Goal: Transaction & Acquisition: Book appointment/travel/reservation

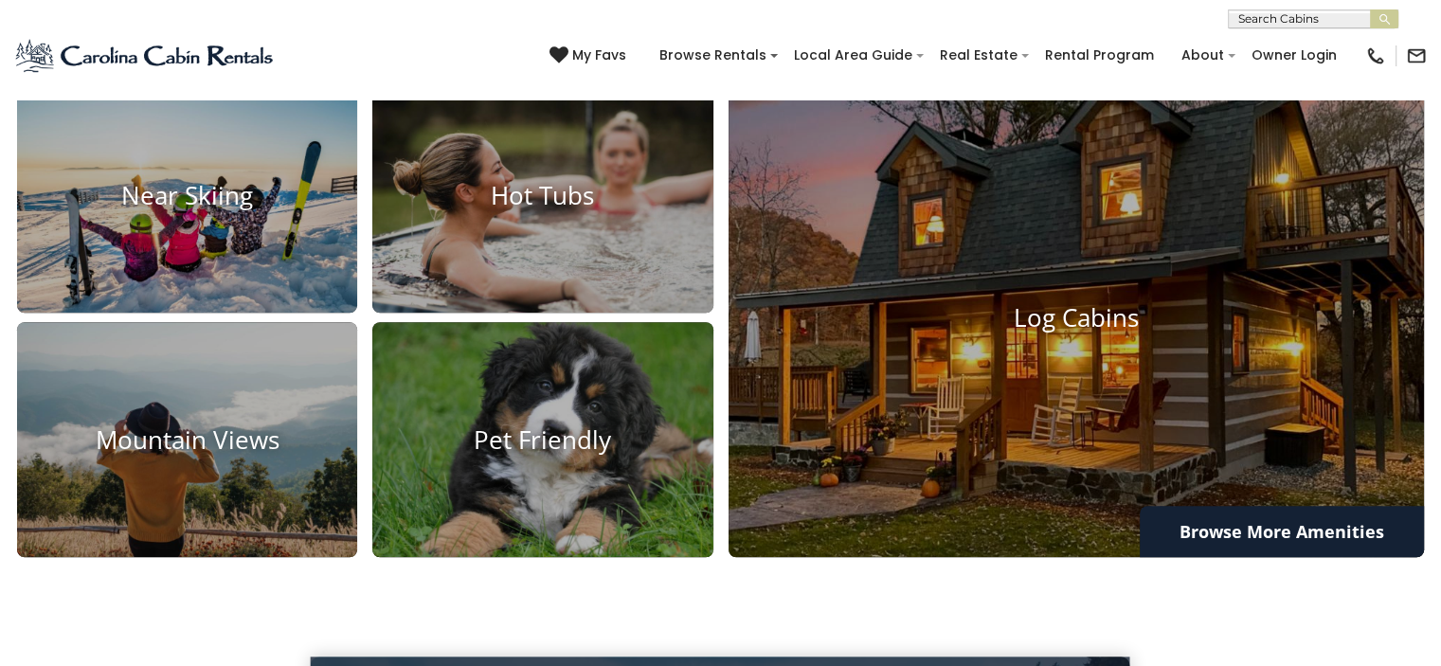
scroll to position [1427, 0]
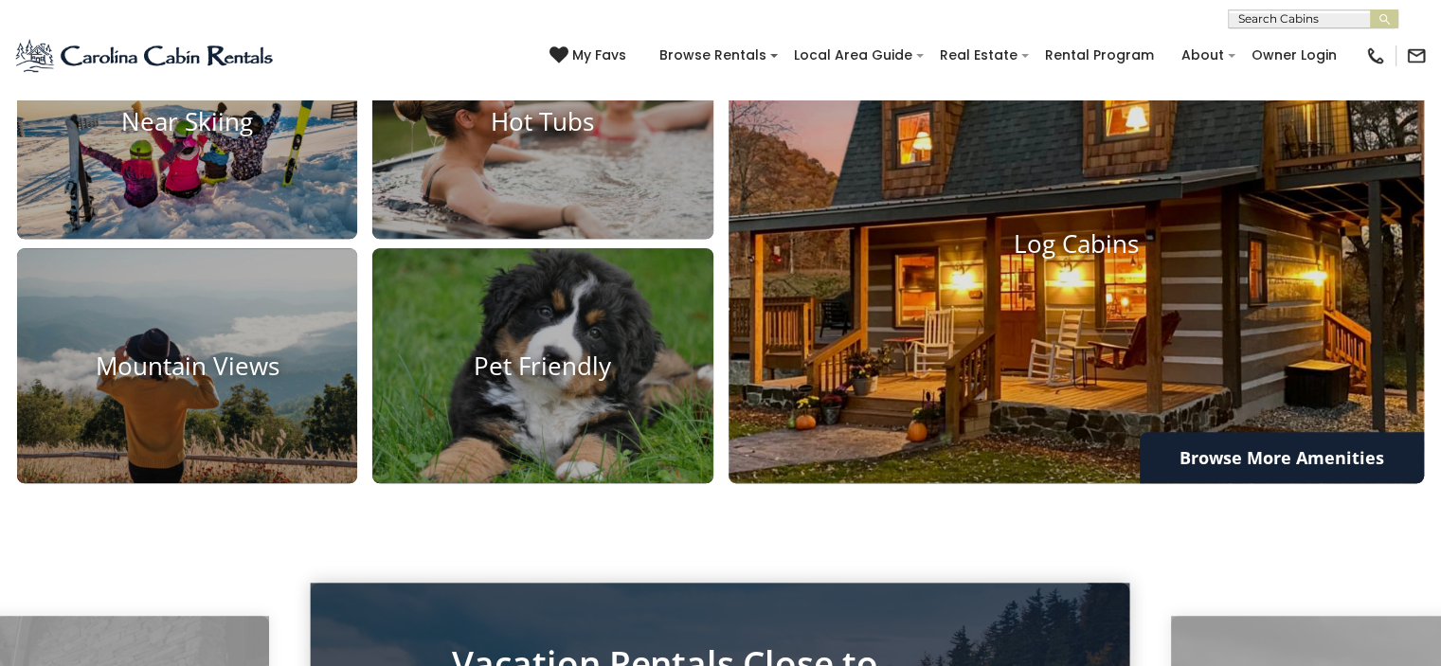
click at [1145, 316] on img at bounding box center [1077, 244] width 766 height 528
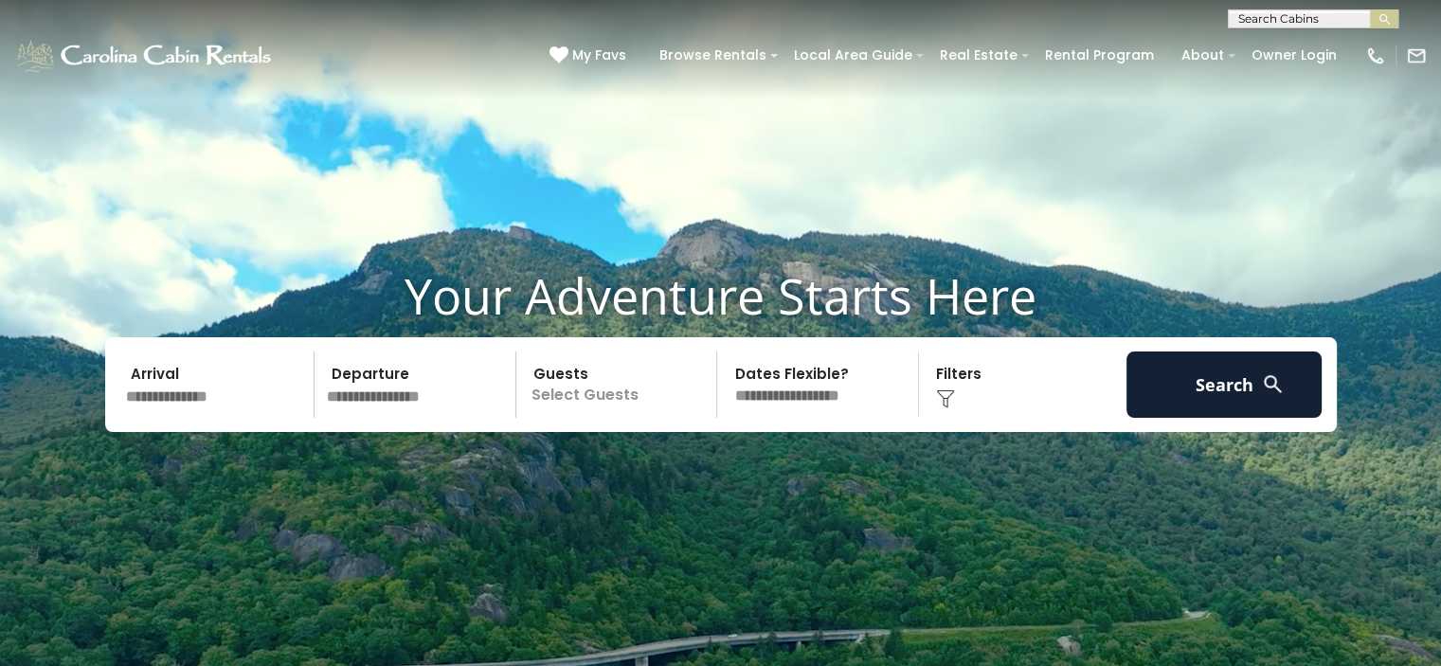
scroll to position [1427, 0]
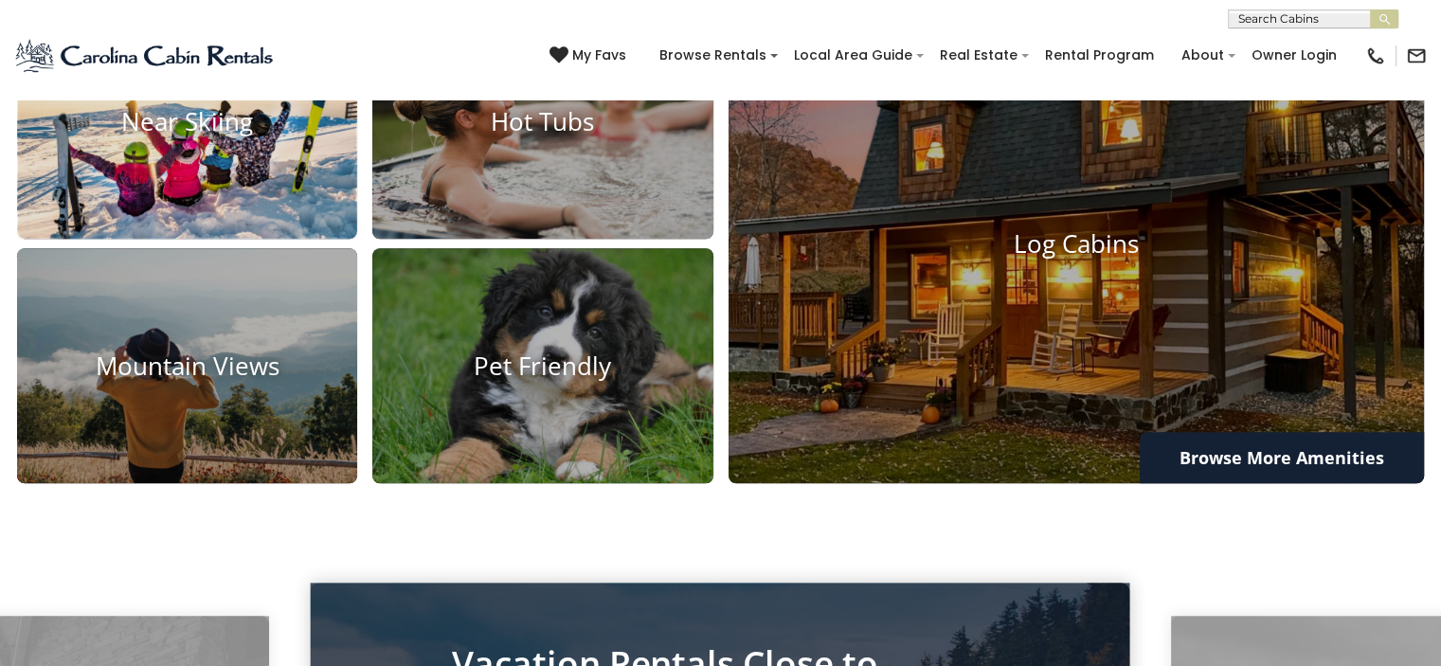
click at [255, 162] on img at bounding box center [187, 121] width 374 height 259
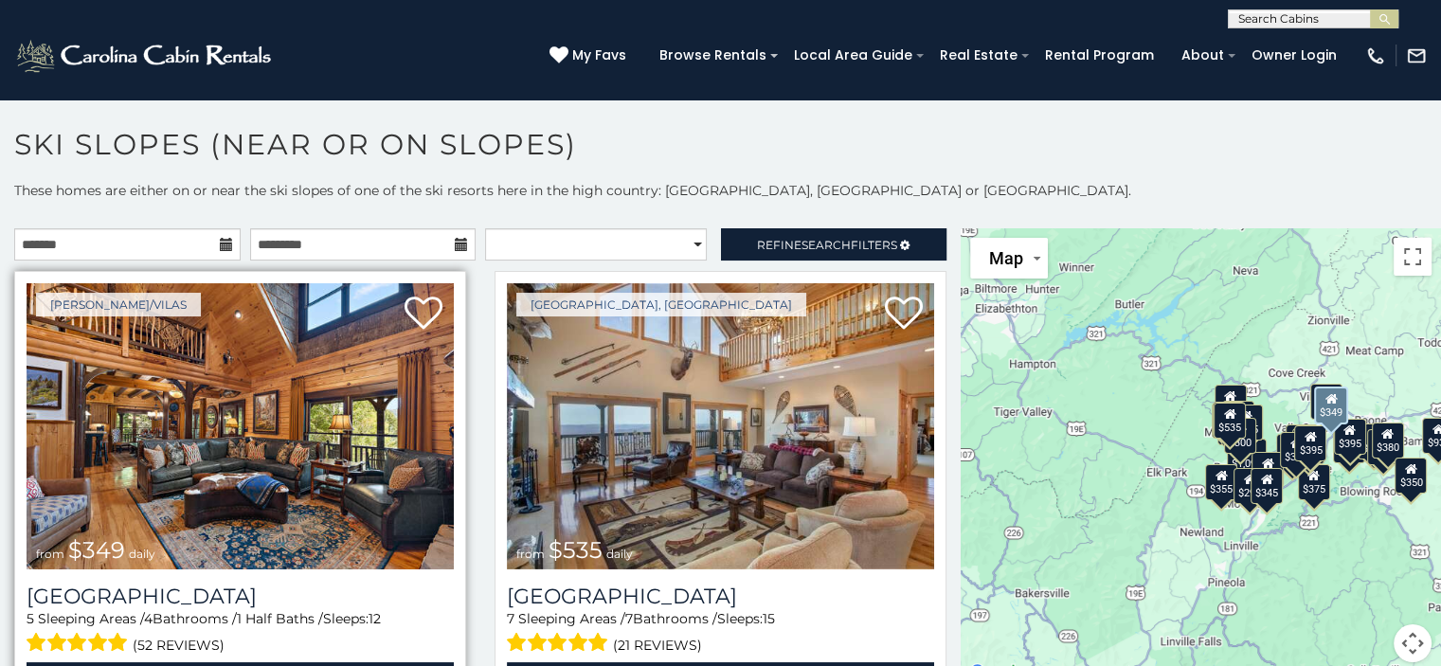
click at [361, 454] on img at bounding box center [240, 426] width 427 height 286
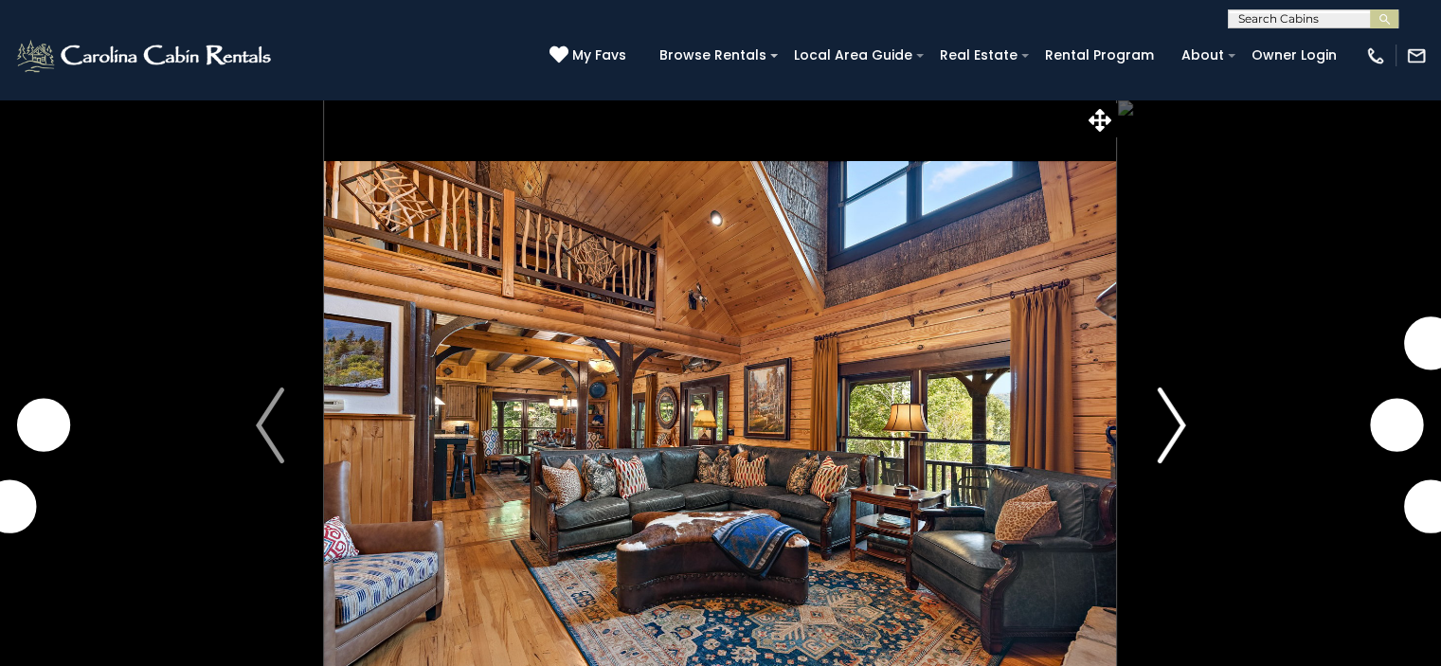
click at [1174, 412] on img "Next" at bounding box center [1171, 426] width 28 height 76
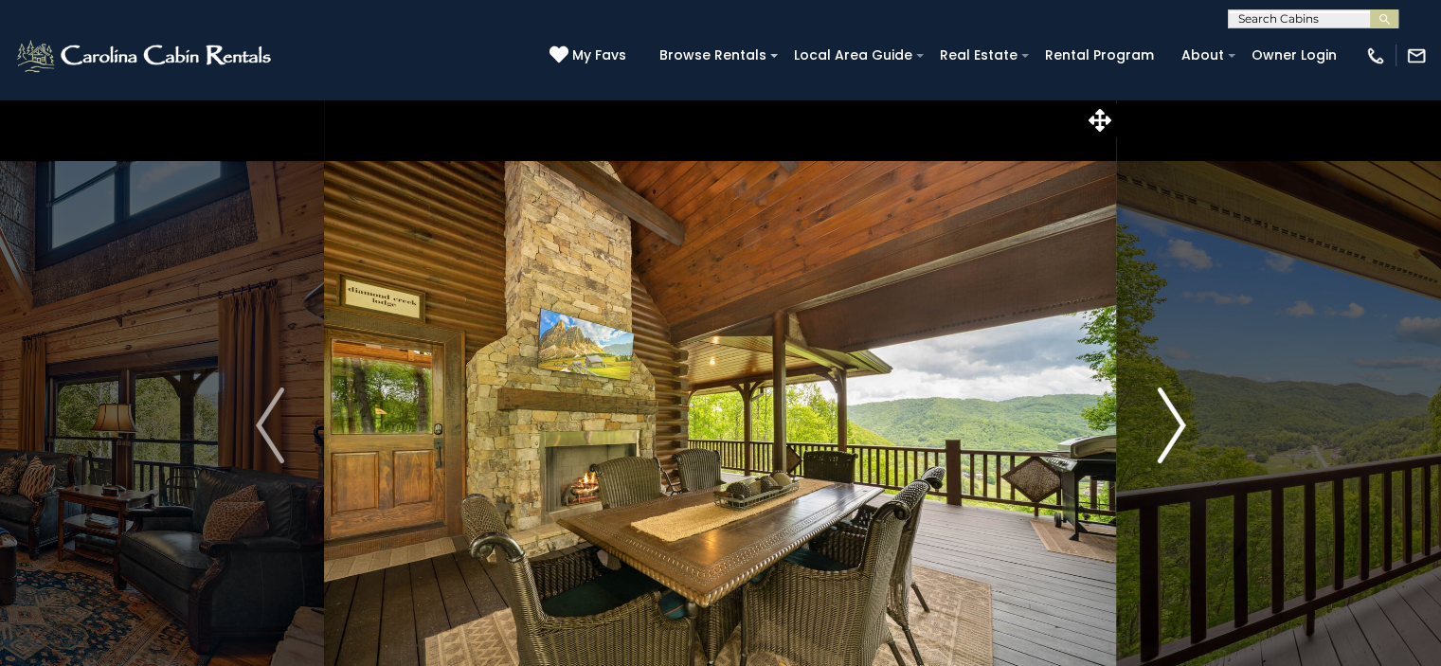
click at [1176, 420] on img "Next" at bounding box center [1171, 426] width 28 height 76
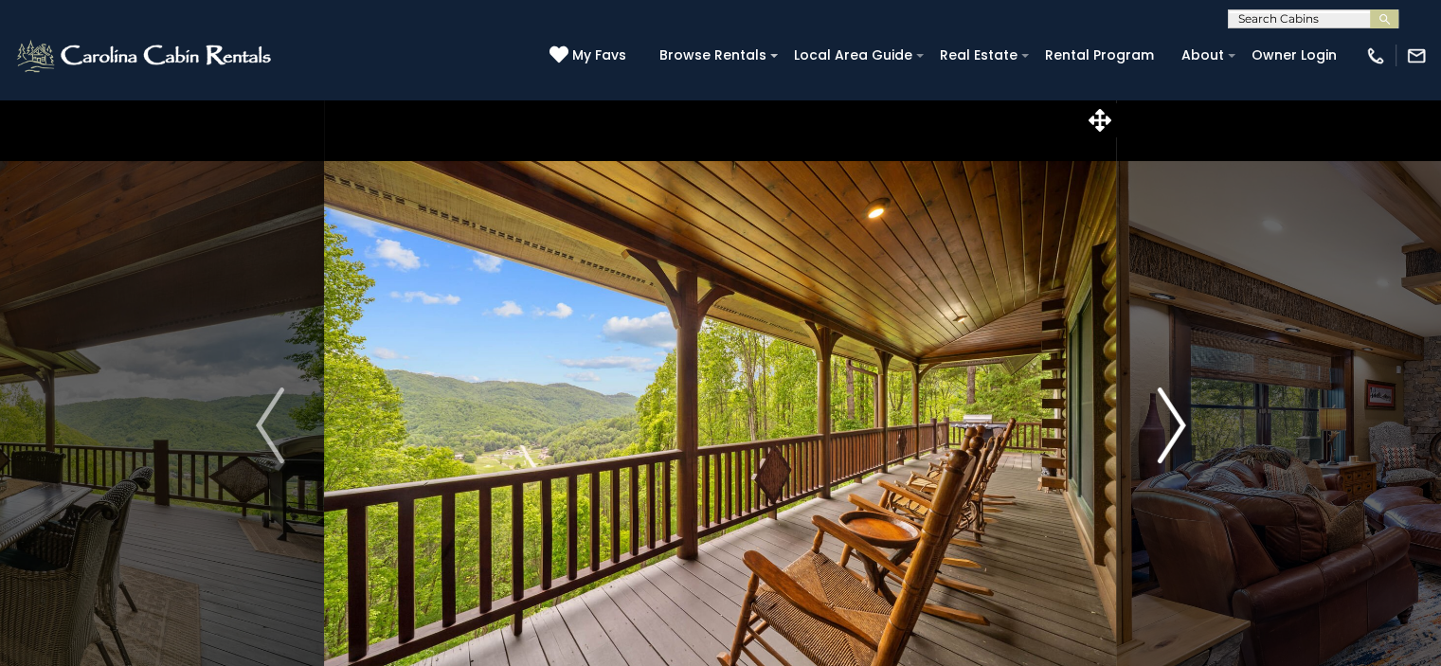
click at [1176, 420] on img "Next" at bounding box center [1171, 426] width 28 height 76
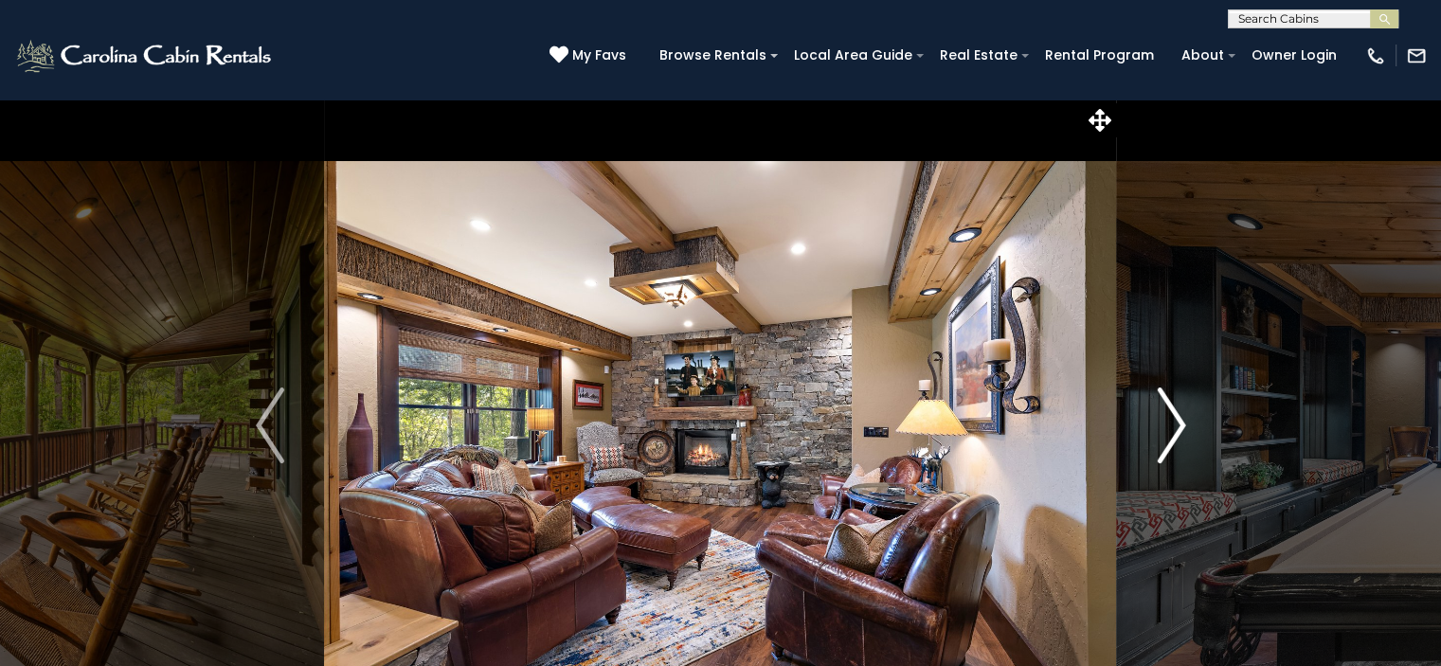
click at [1176, 420] on img "Next" at bounding box center [1171, 426] width 28 height 76
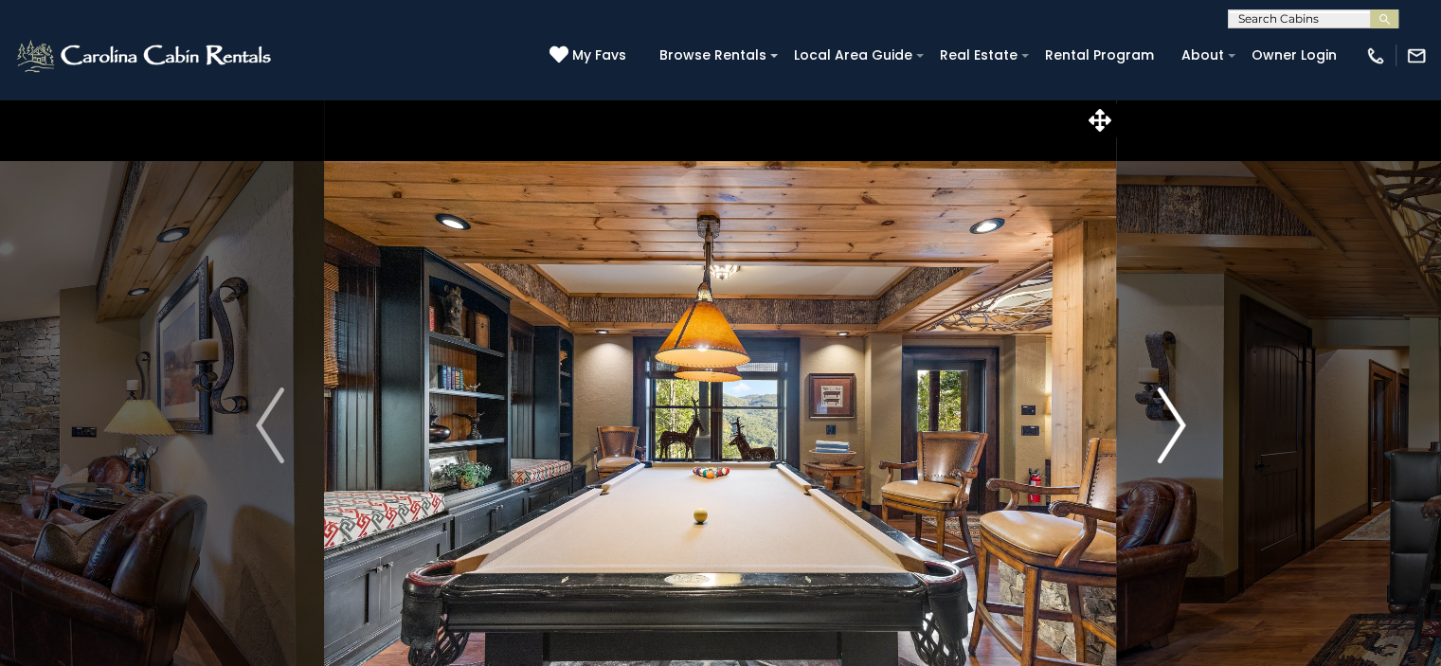
click at [1176, 420] on img "Next" at bounding box center [1171, 426] width 28 height 76
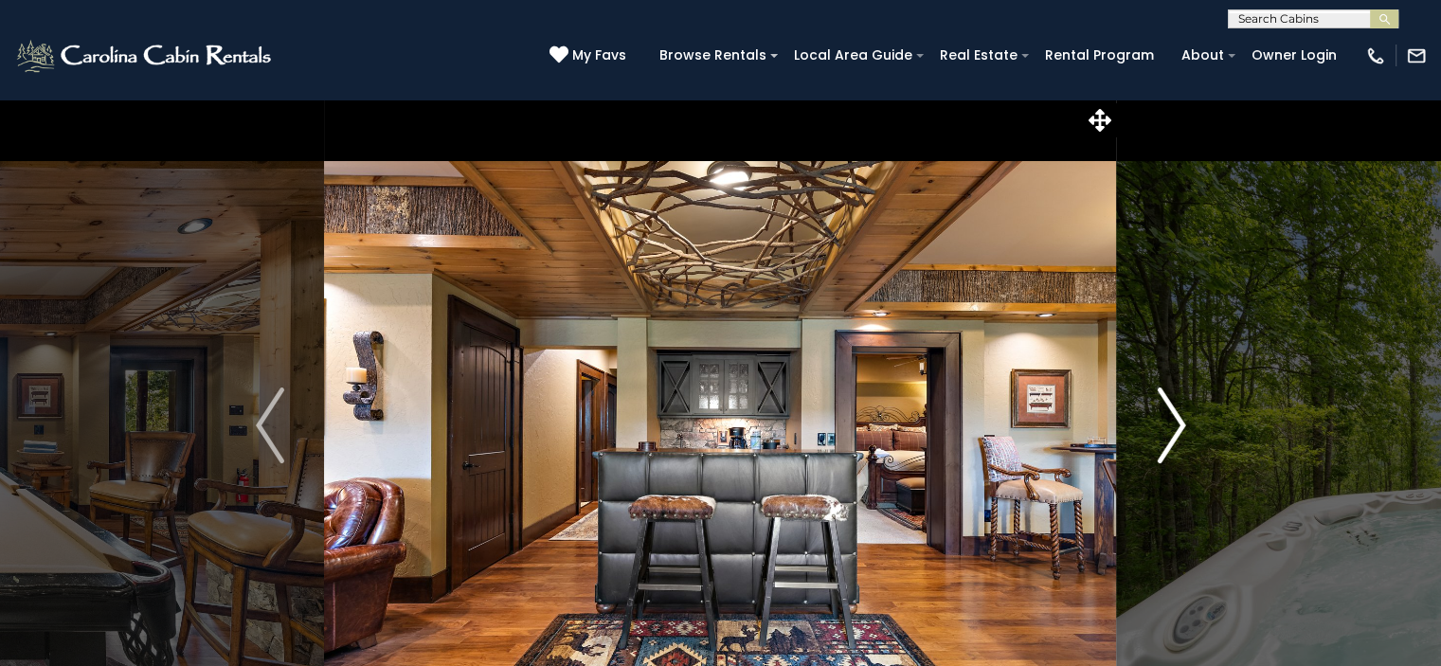
click at [1176, 420] on img "Next" at bounding box center [1171, 426] width 28 height 76
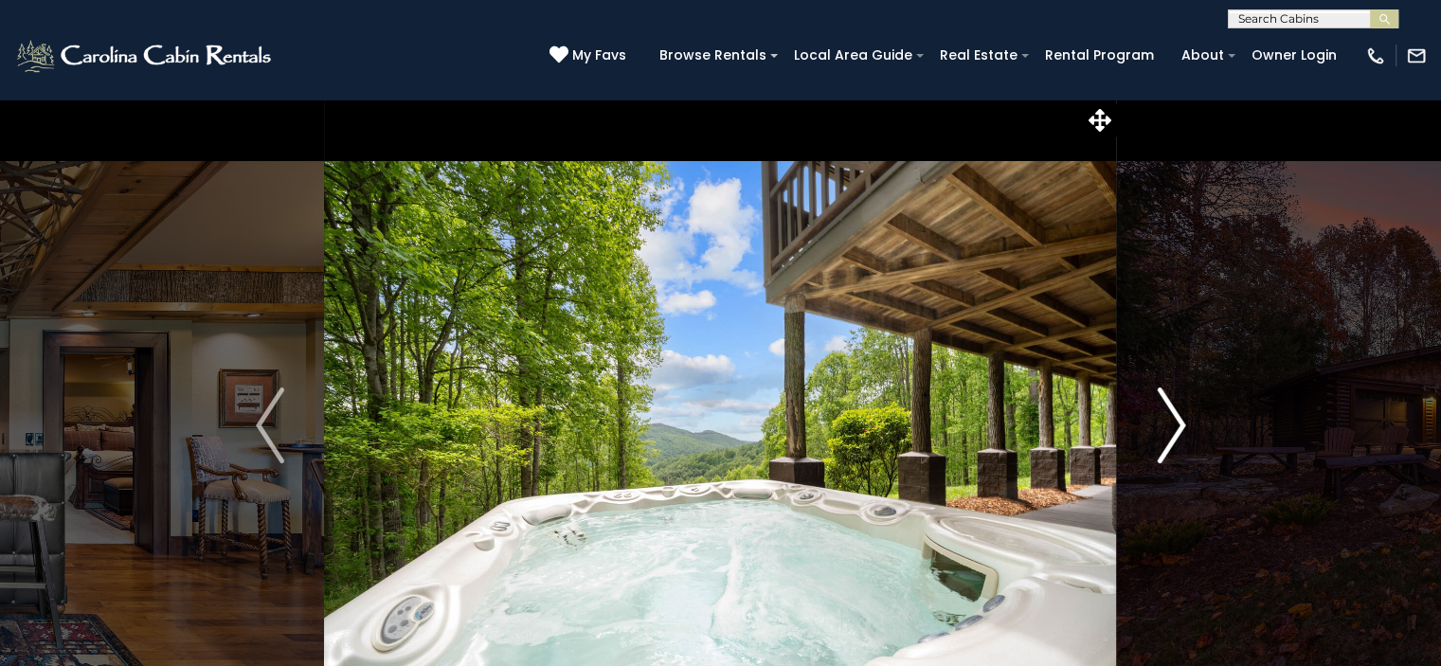
click at [1176, 420] on img "Next" at bounding box center [1171, 426] width 28 height 76
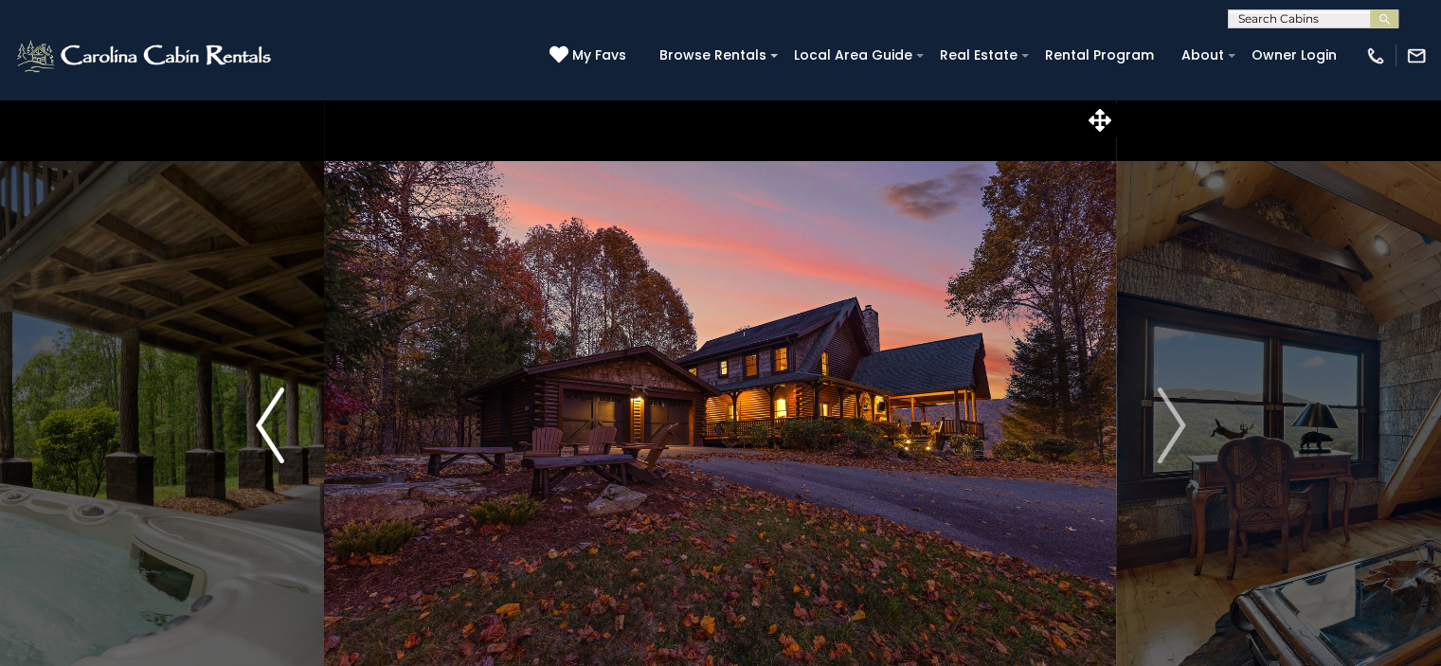
click at [261, 425] on img "Previous" at bounding box center [270, 426] width 28 height 76
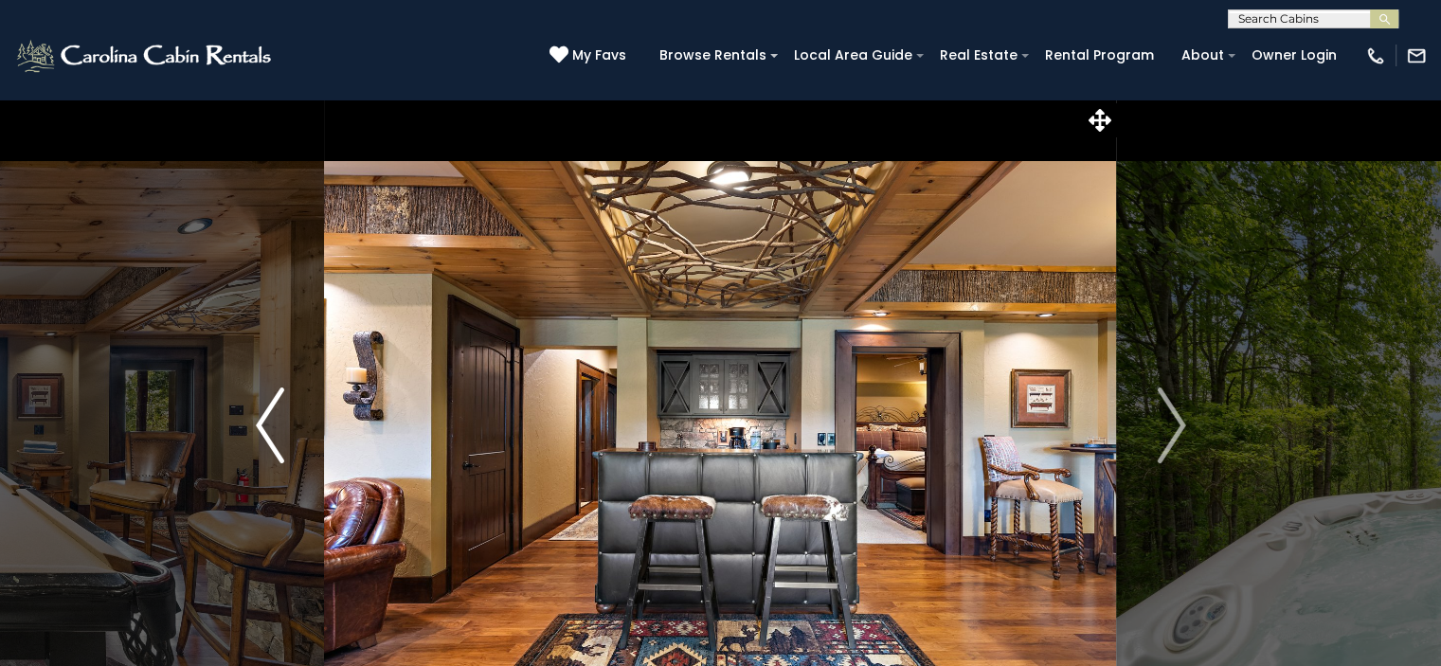
click at [261, 425] on img "Previous" at bounding box center [270, 426] width 28 height 76
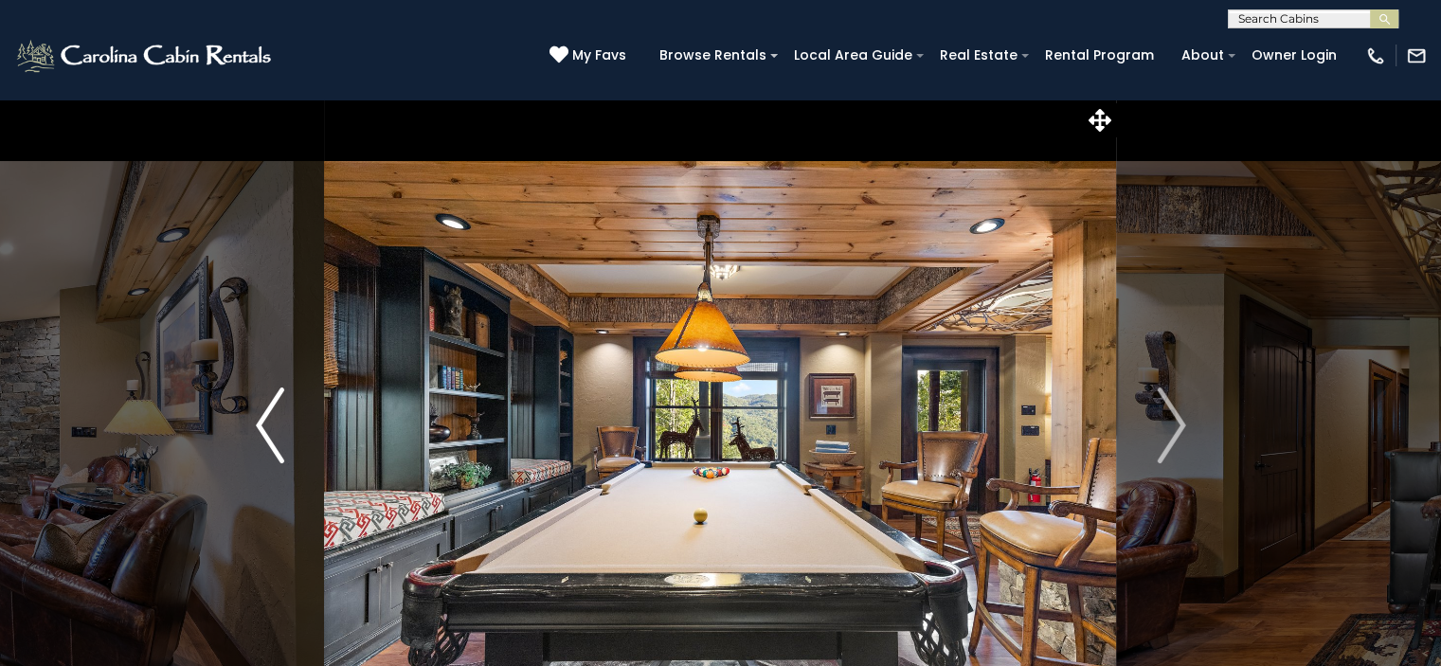
click at [261, 425] on img "Previous" at bounding box center [270, 426] width 28 height 76
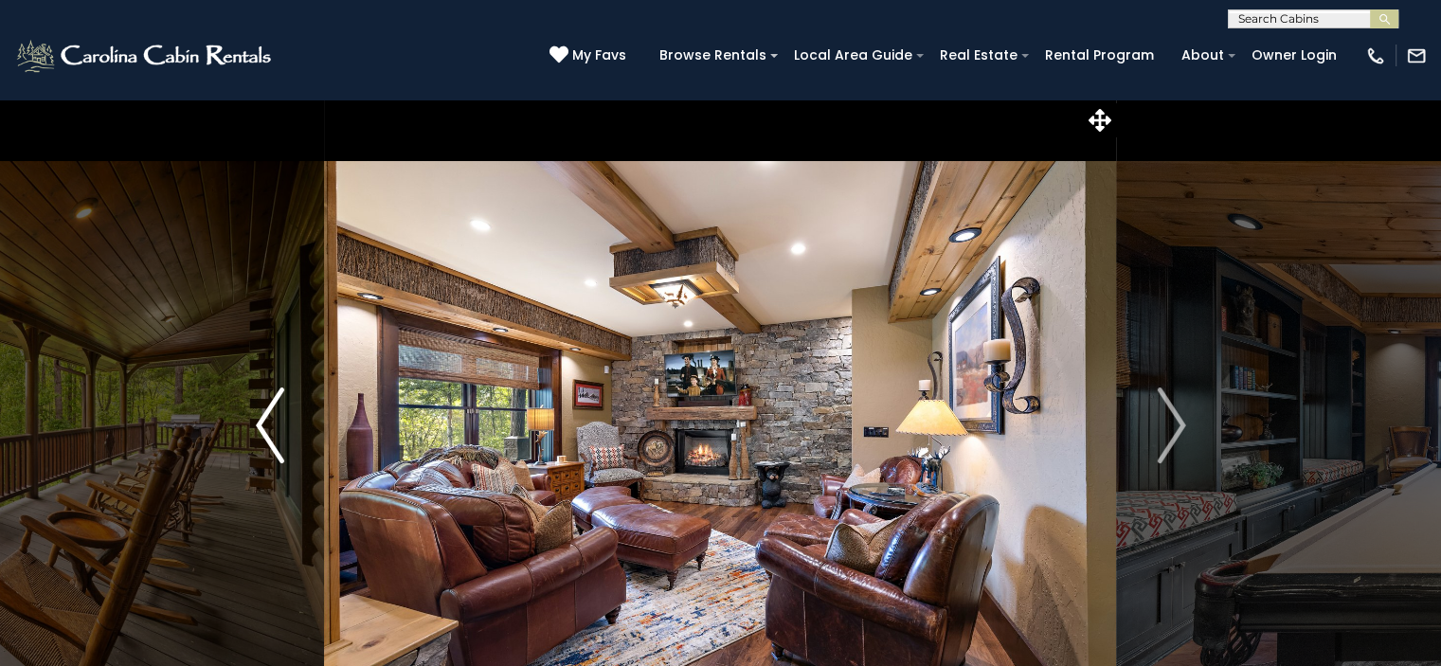
click at [261, 425] on img "Previous" at bounding box center [270, 426] width 28 height 76
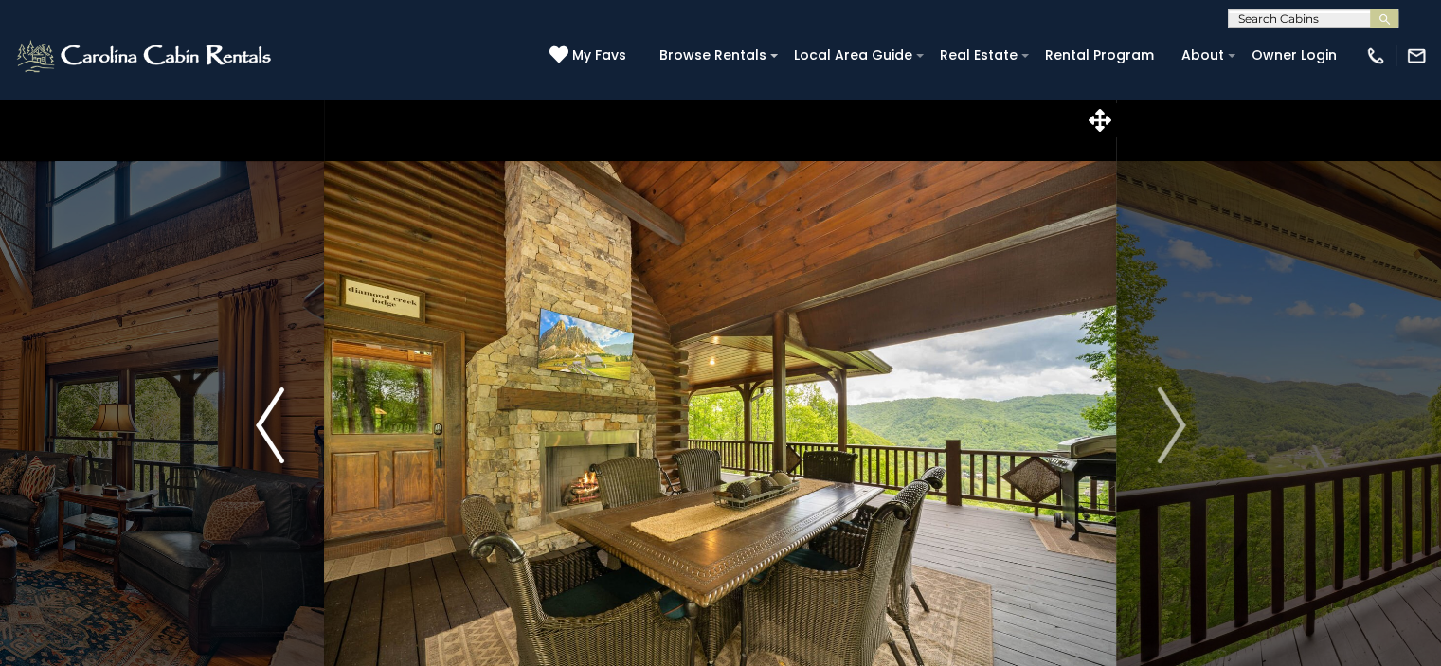
click at [261, 425] on img "Previous" at bounding box center [270, 426] width 28 height 76
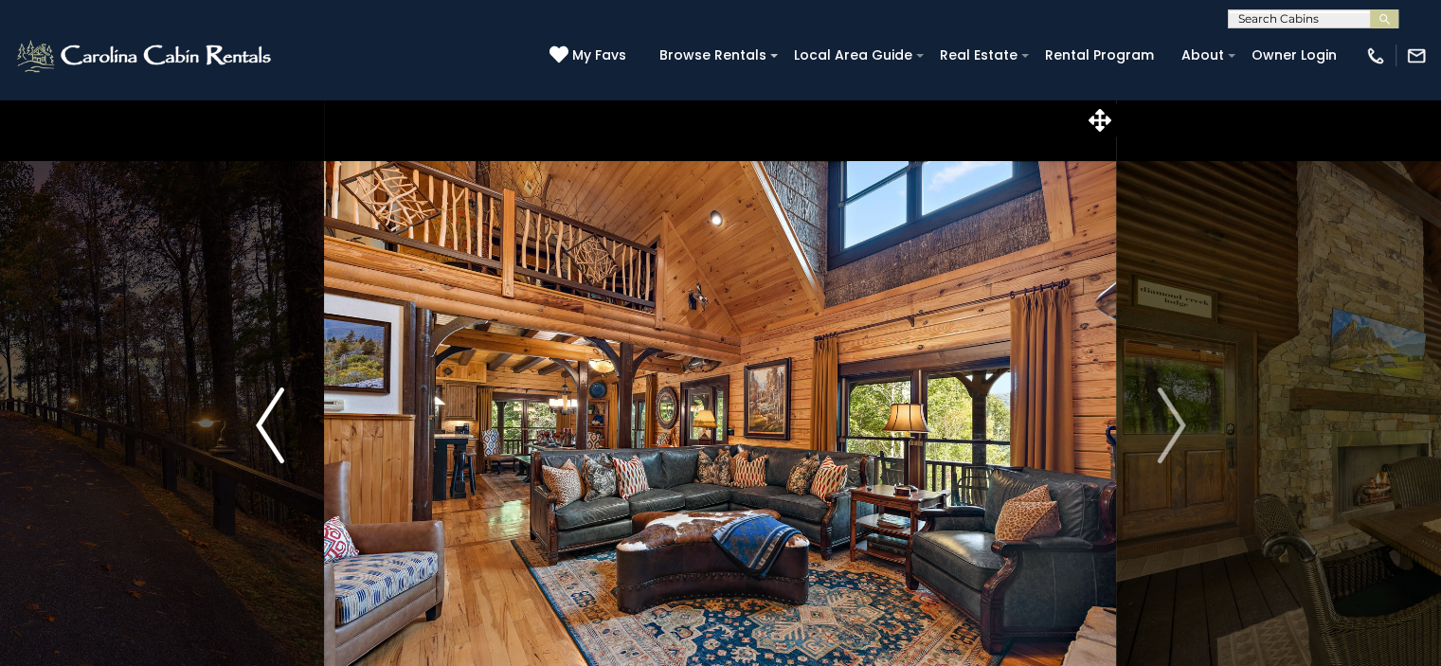
click at [274, 420] on img "Previous" at bounding box center [270, 426] width 28 height 76
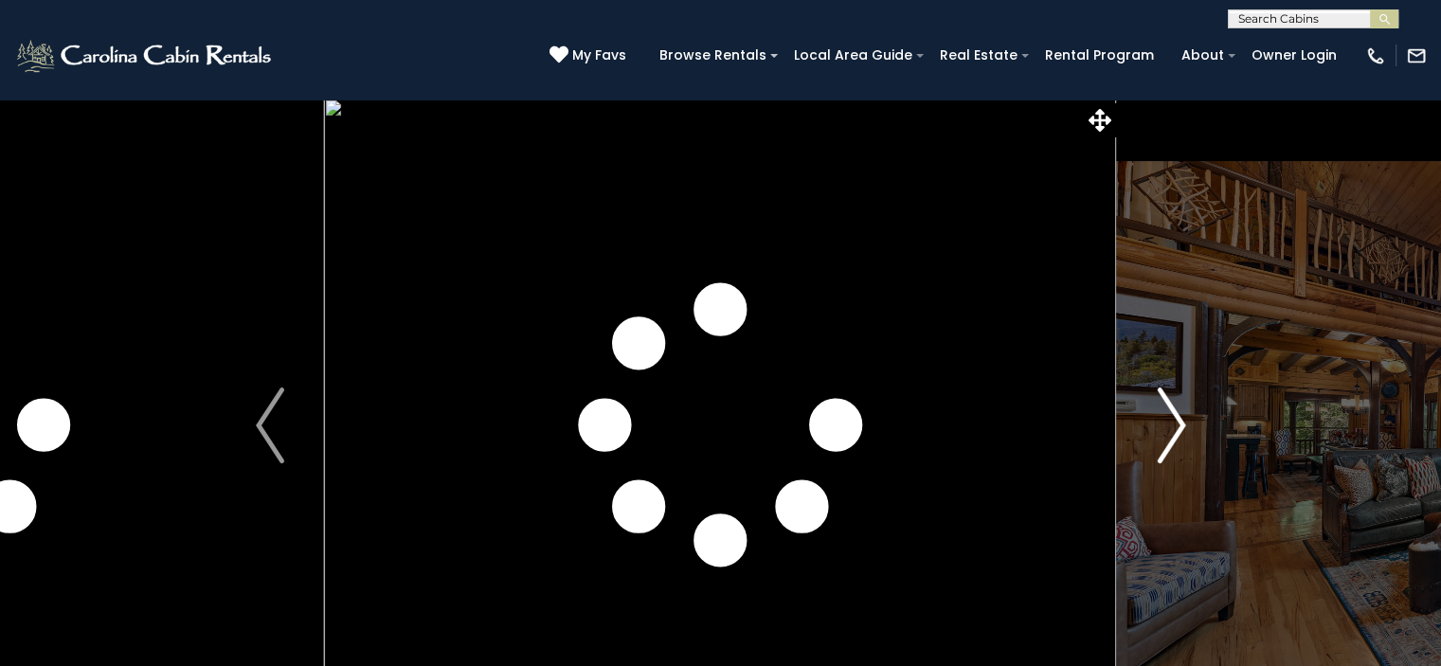
click at [1168, 427] on img "Next" at bounding box center [1171, 426] width 28 height 76
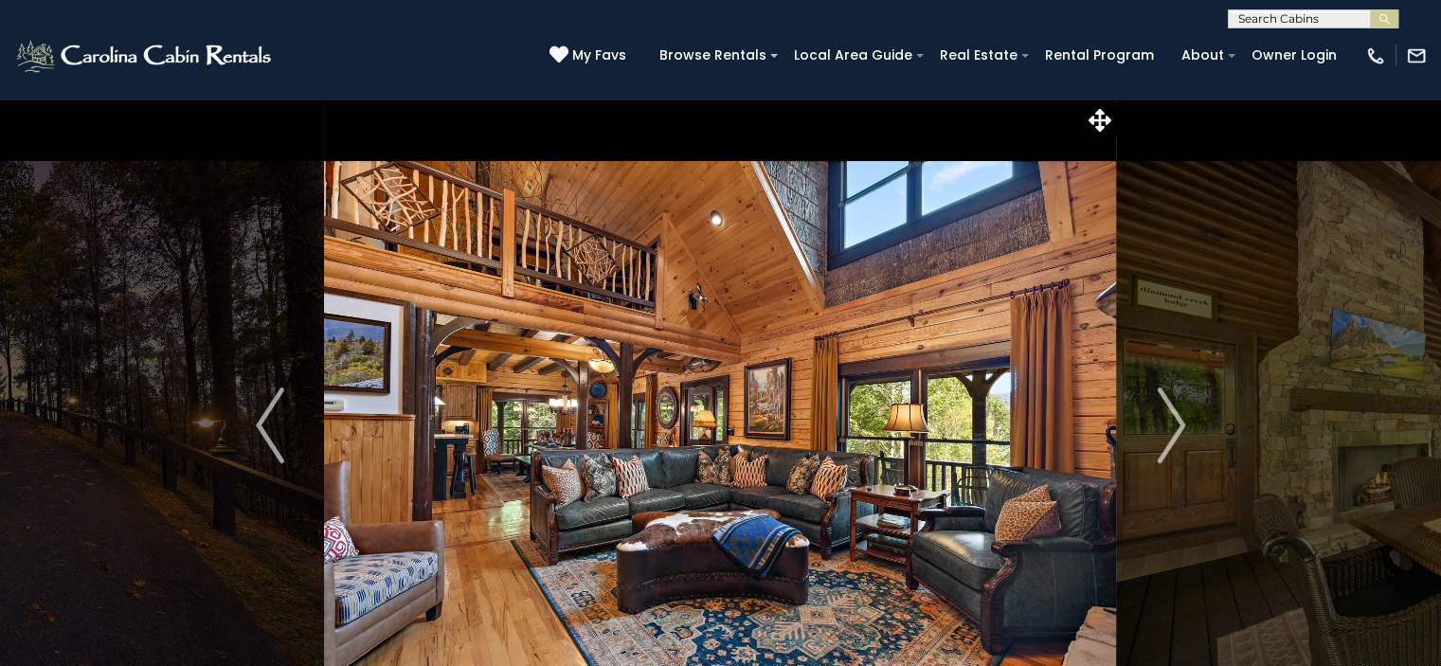
click at [902, 430] on img at bounding box center [720, 426] width 792 height 654
click at [748, 431] on img at bounding box center [720, 426] width 792 height 654
click at [144, 54] on img at bounding box center [145, 56] width 262 height 38
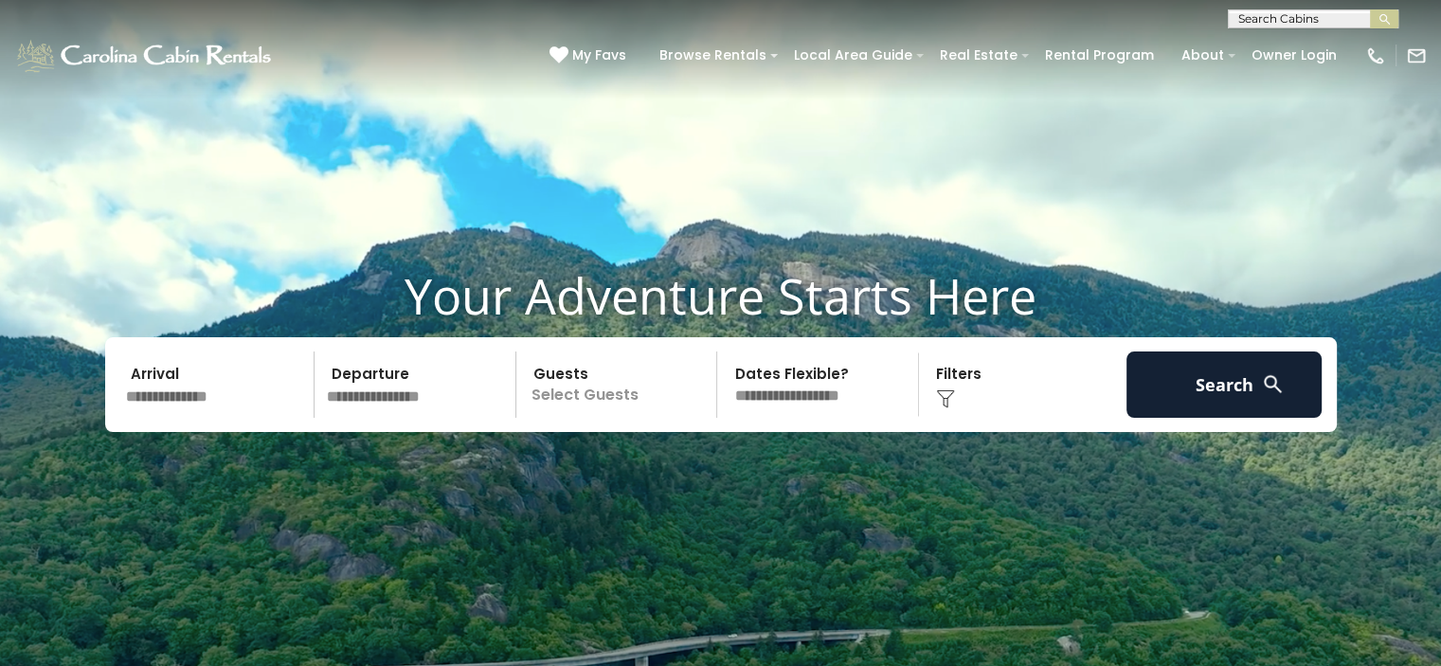
drag, startPoint x: 1255, startPoint y: 2, endPoint x: 782, endPoint y: 150, distance: 495.4
click at [782, 150] on video at bounding box center [720, 360] width 1441 height 721
drag, startPoint x: 857, startPoint y: 2, endPoint x: 792, endPoint y: 169, distance: 178.8
click at [792, 169] on video at bounding box center [720, 360] width 1441 height 721
drag, startPoint x: 1310, startPoint y: 3, endPoint x: 819, endPoint y: 204, distance: 530.4
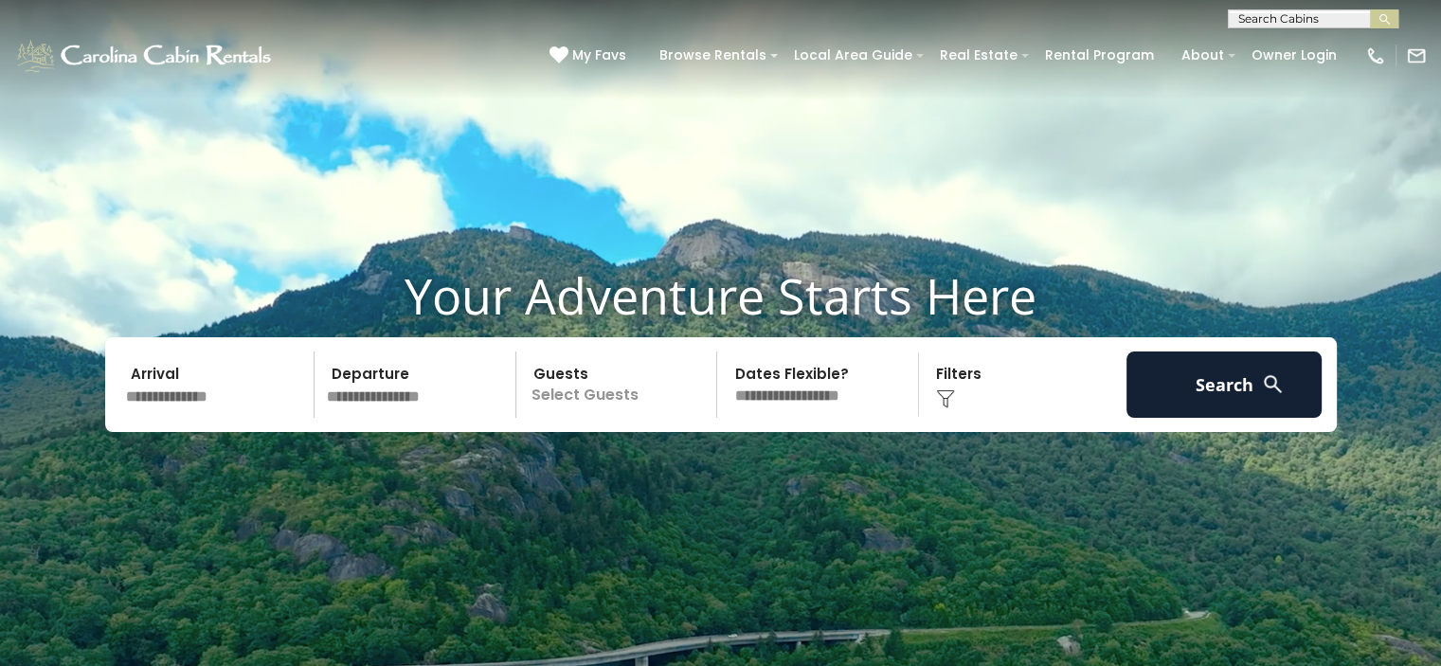
click at [819, 204] on video at bounding box center [720, 360] width 1441 height 721
click at [767, 195] on video at bounding box center [720, 360] width 1441 height 721
click at [208, 378] on input "text" at bounding box center [217, 385] width 196 height 66
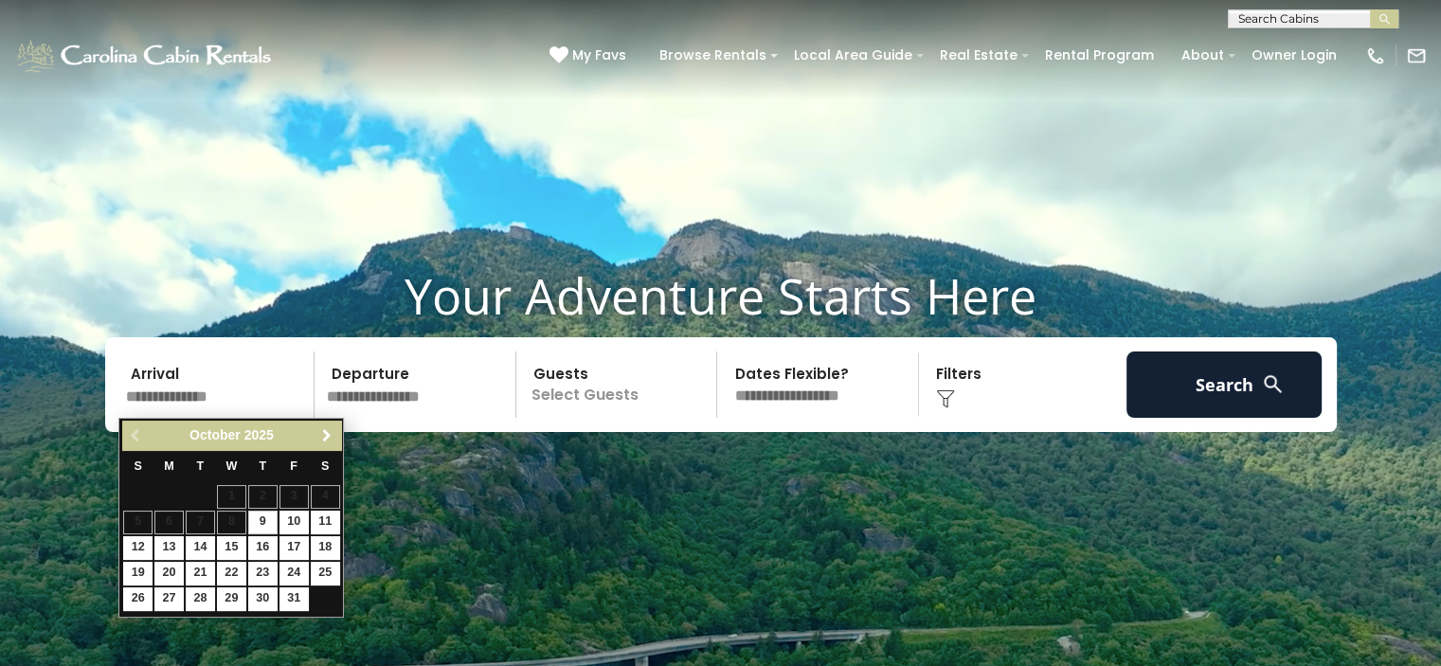
click at [329, 435] on span "Next" at bounding box center [326, 435] width 15 height 15
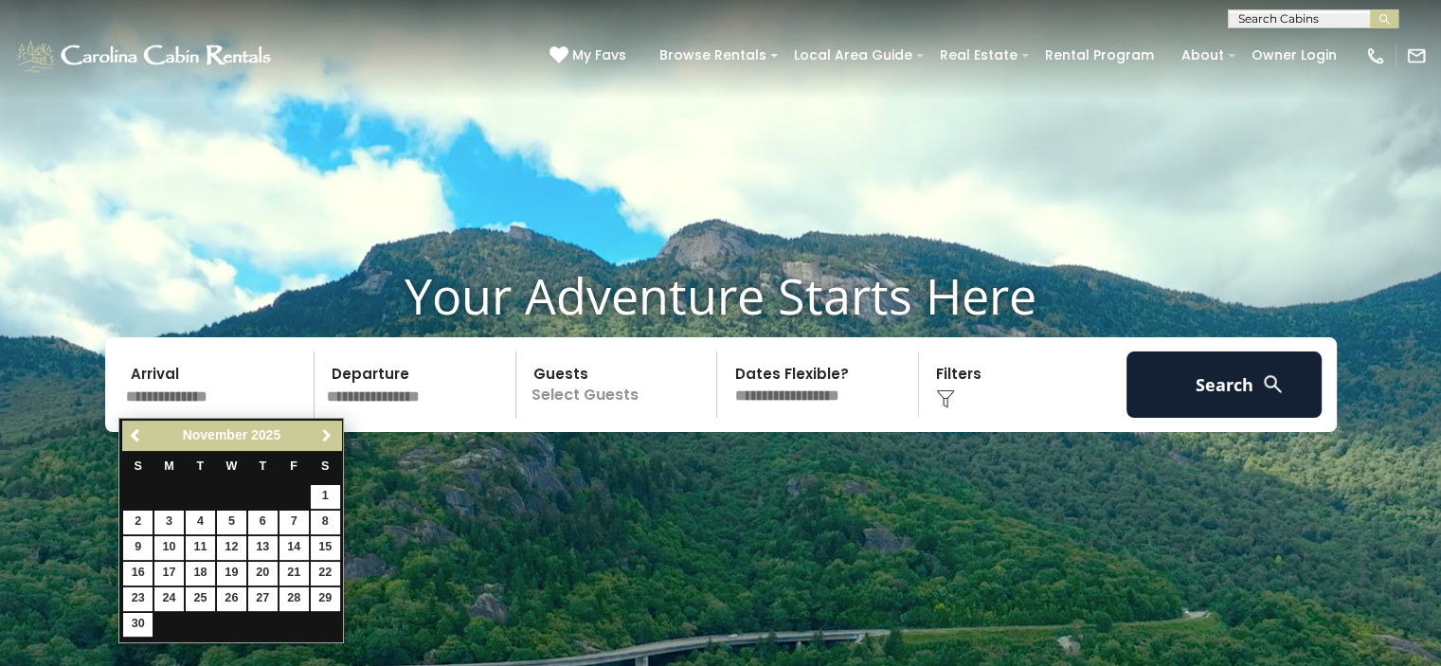
click at [329, 435] on span "Next" at bounding box center [326, 435] width 15 height 15
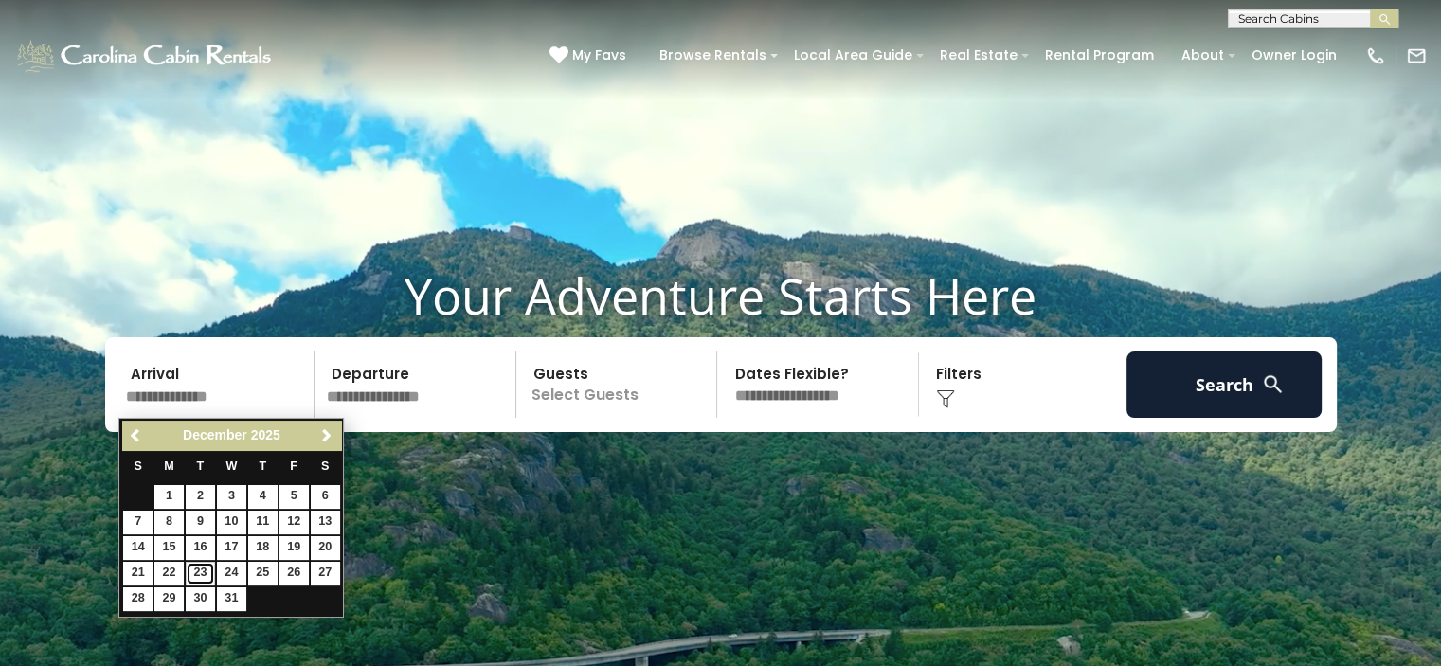
click at [197, 568] on link "23" at bounding box center [200, 574] width 29 height 24
type input "********"
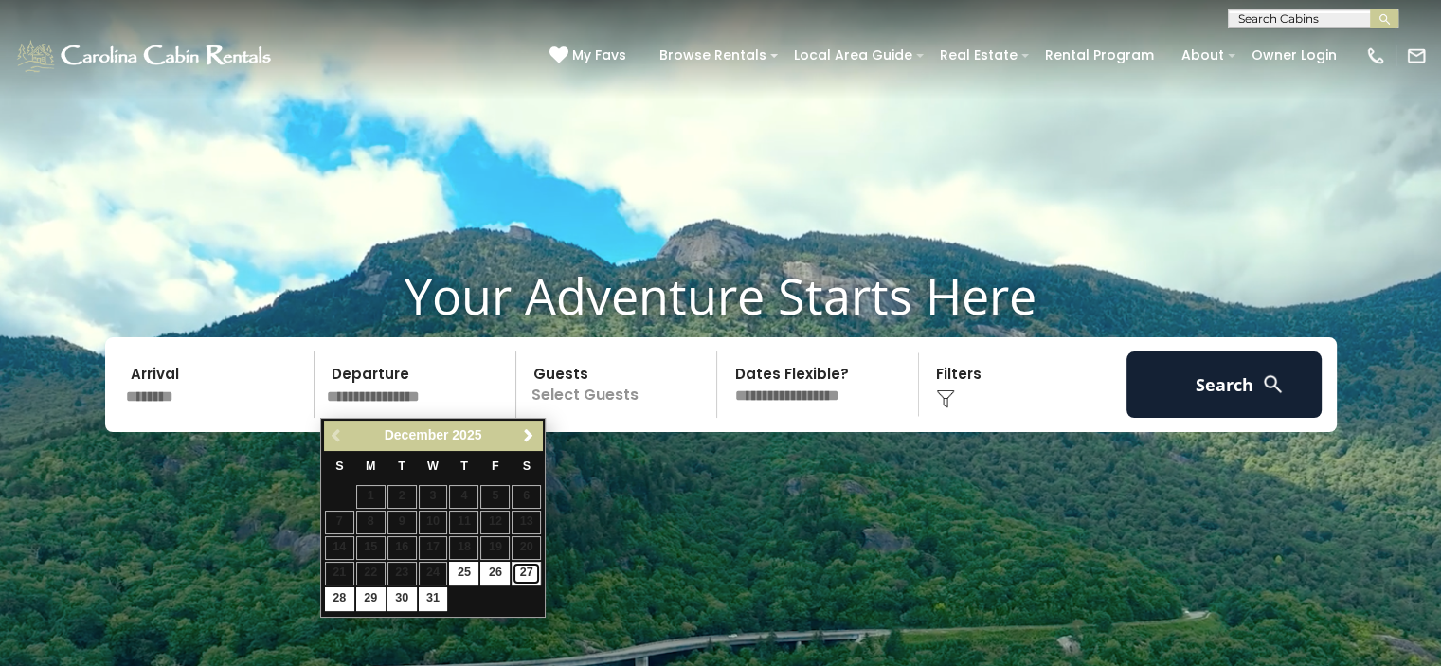
click at [529, 571] on link "27" at bounding box center [526, 574] width 29 height 24
type input "********"
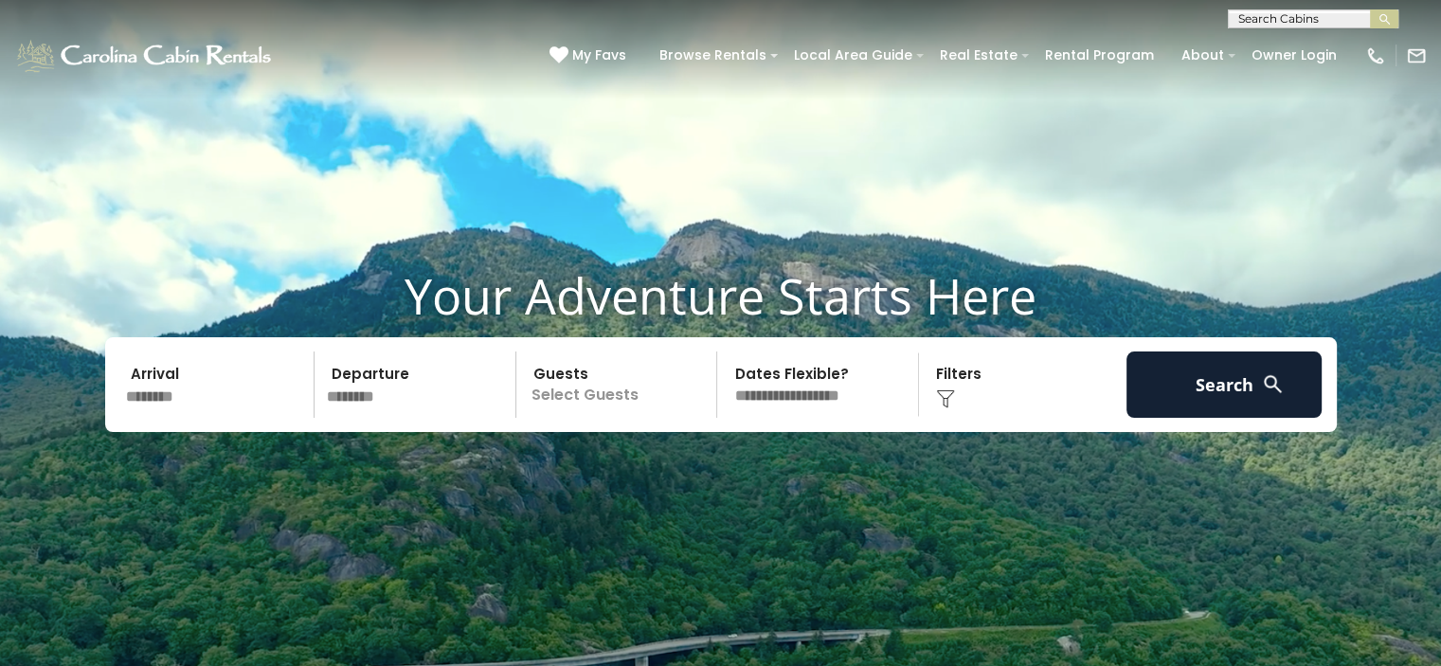
click at [646, 391] on p "Select Guests" at bounding box center [619, 385] width 195 height 66
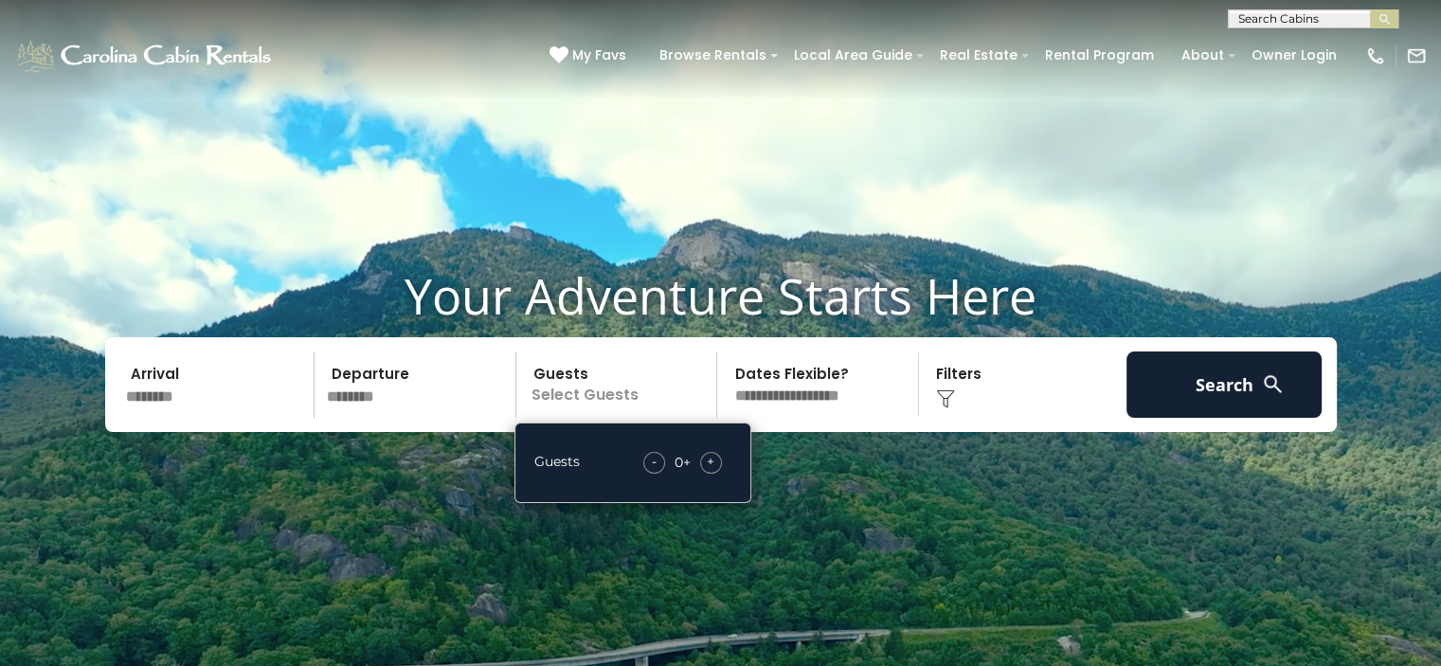
click at [713, 462] on span "+" at bounding box center [711, 461] width 8 height 19
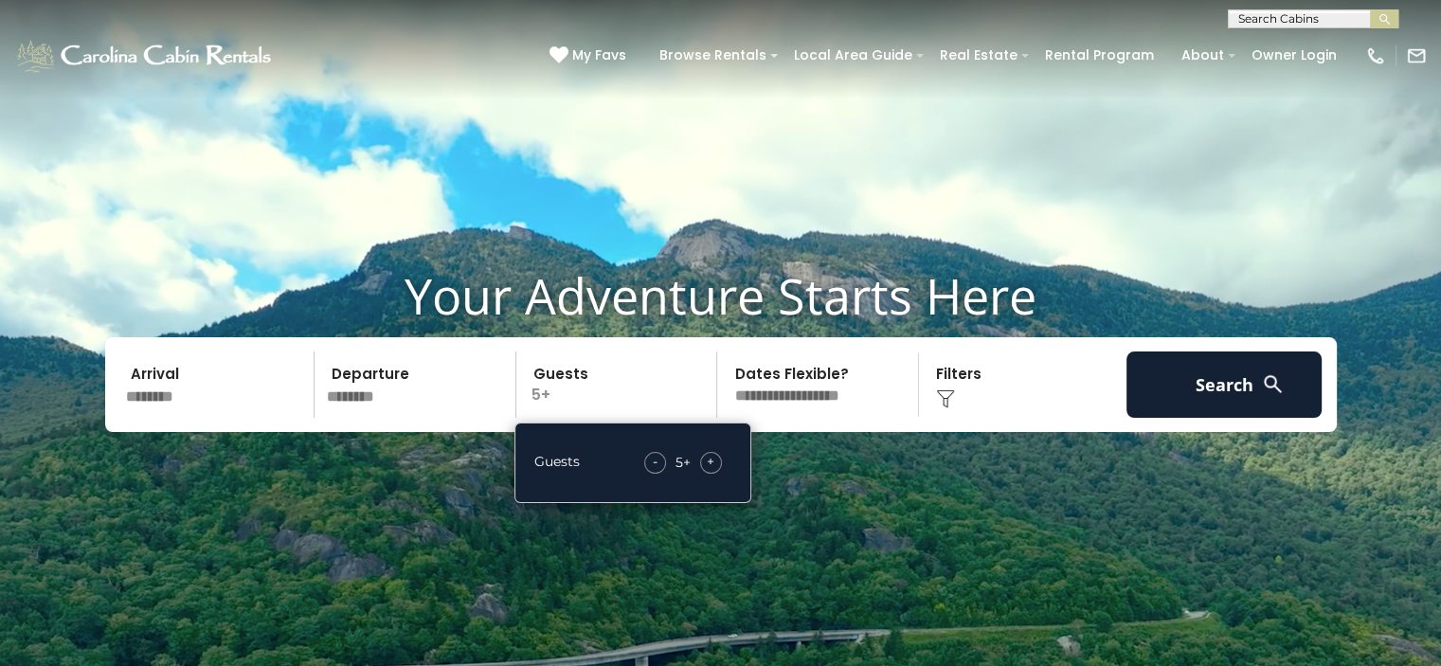
click at [853, 504] on video at bounding box center [720, 360] width 1441 height 721
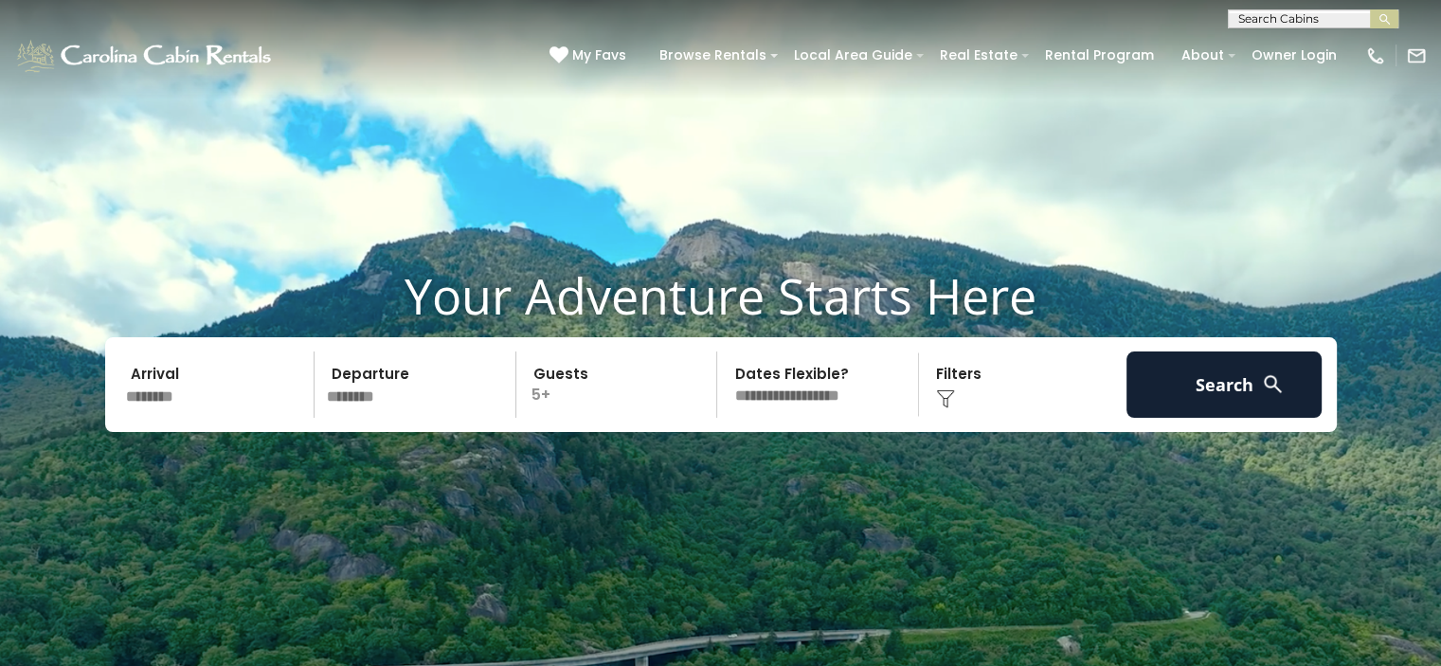
click at [940, 380] on div "Click to Choose" at bounding box center [1023, 385] width 196 height 66
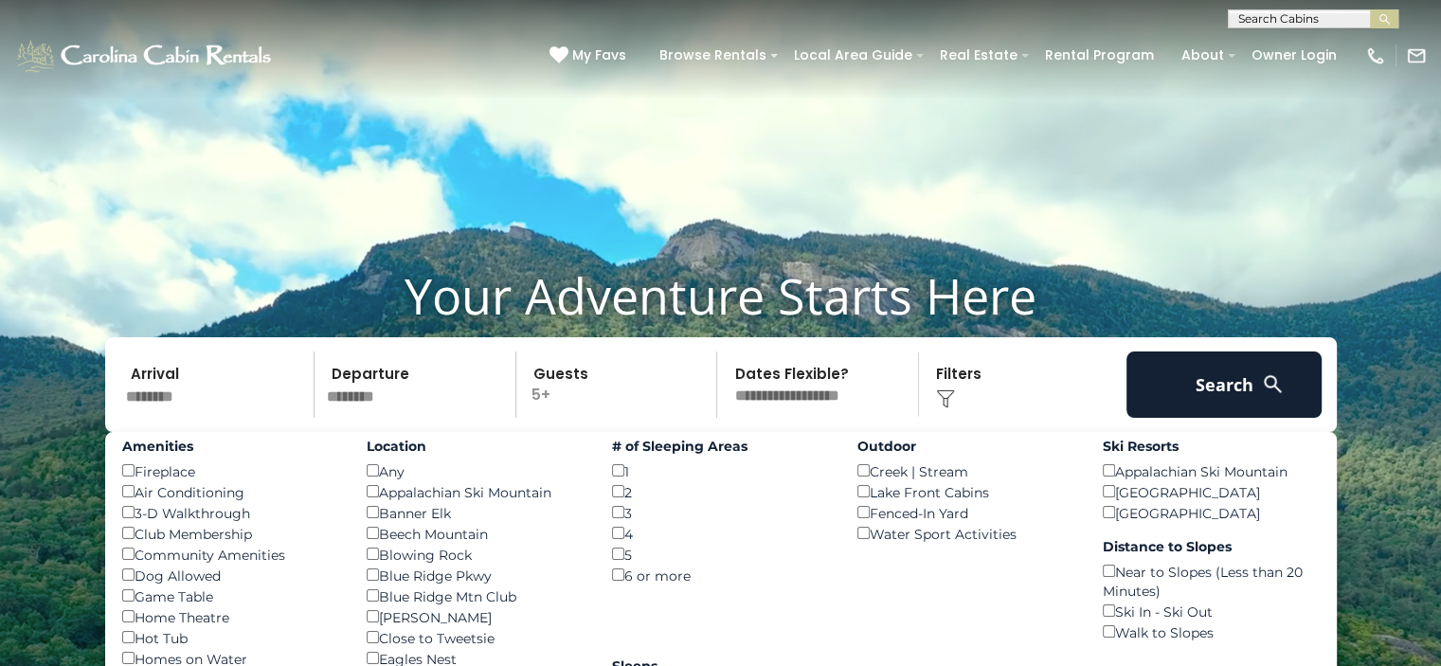
click at [1065, 286] on h1 "Your Adventure Starts Here" at bounding box center [720, 295] width 1413 height 59
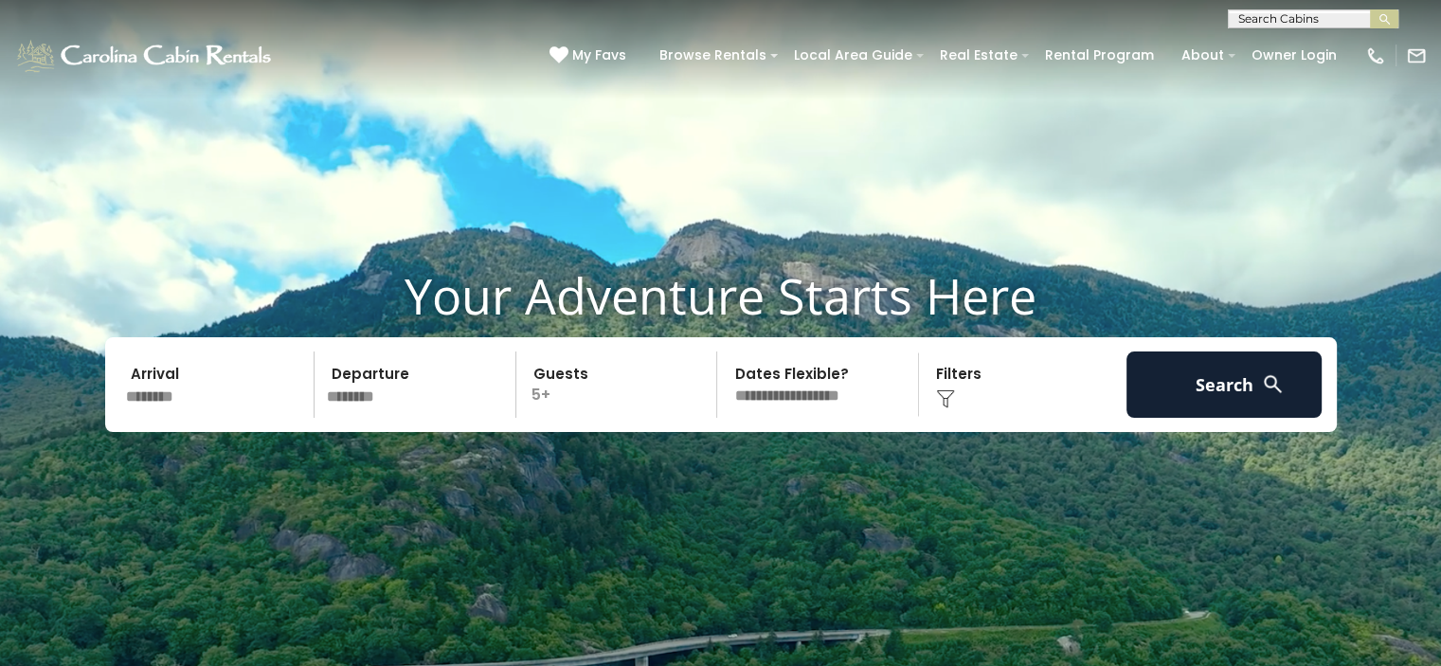
click at [958, 374] on div "Click to Choose" at bounding box center [1023, 385] width 196 height 66
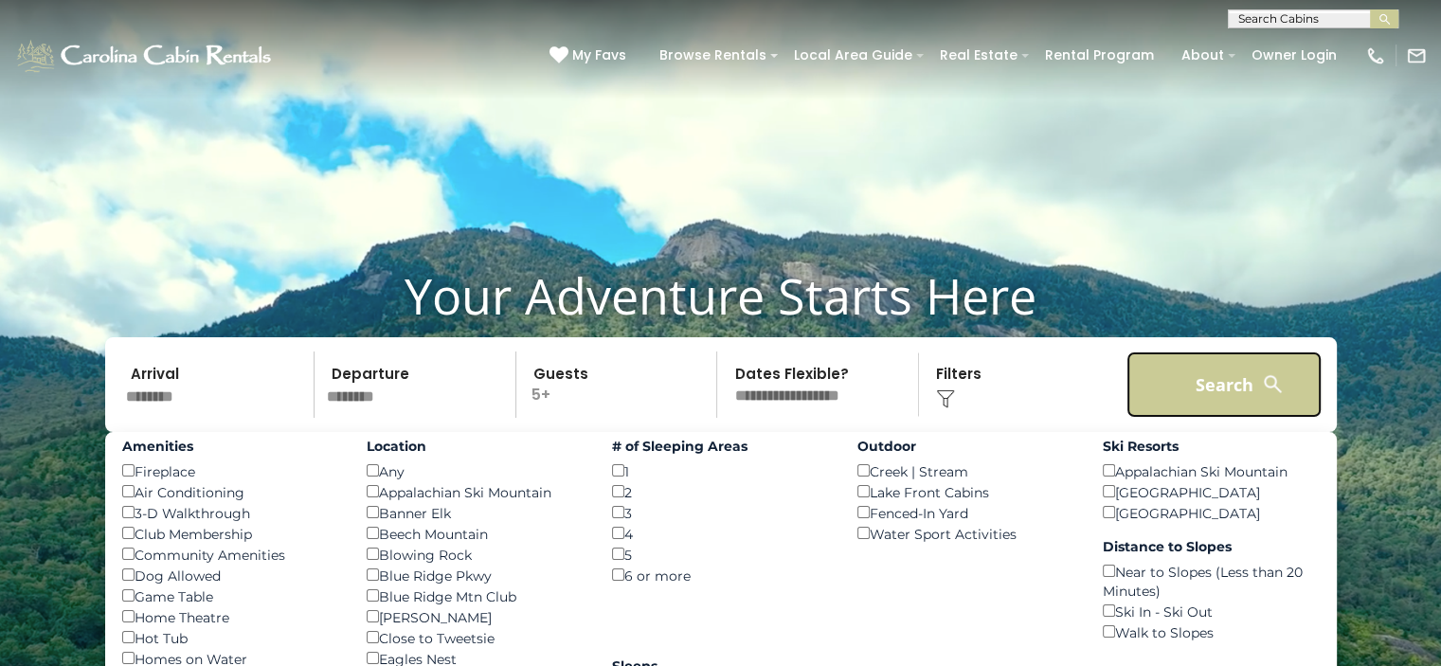
click at [1214, 388] on button "Search" at bounding box center [1225, 385] width 196 height 66
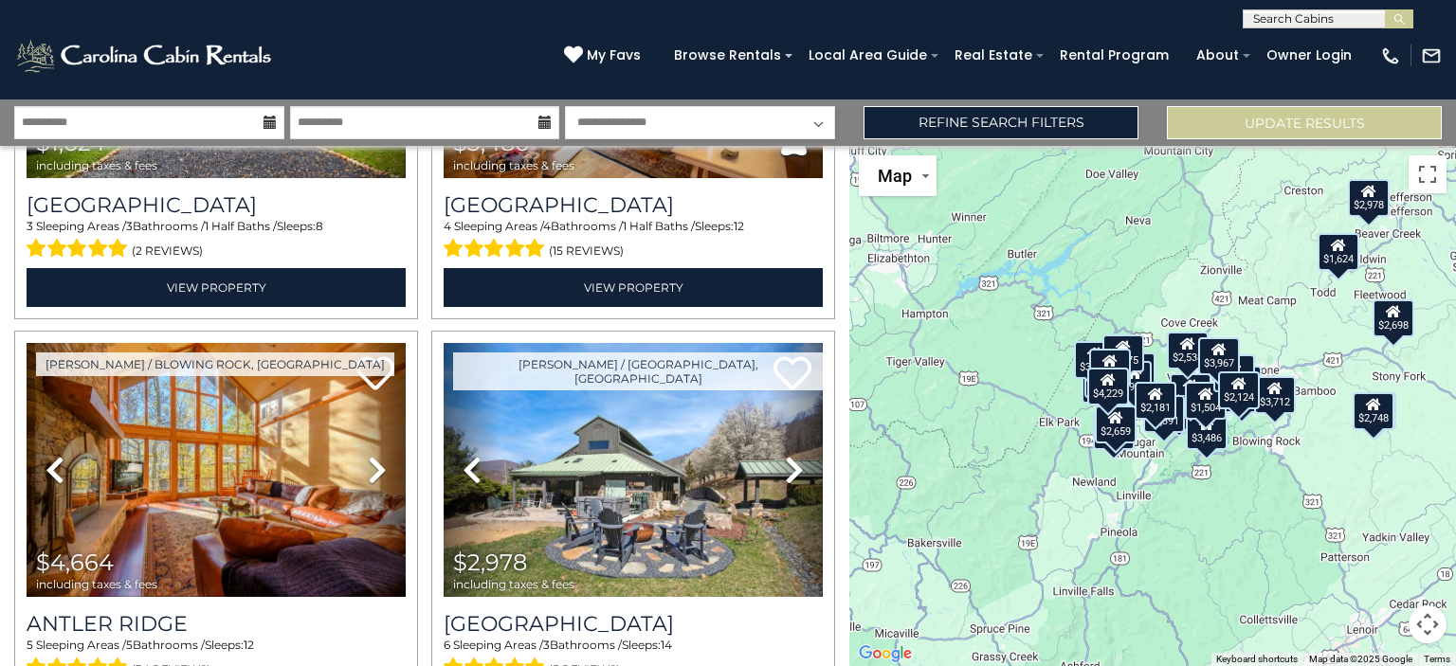
scroll to position [1592, 0]
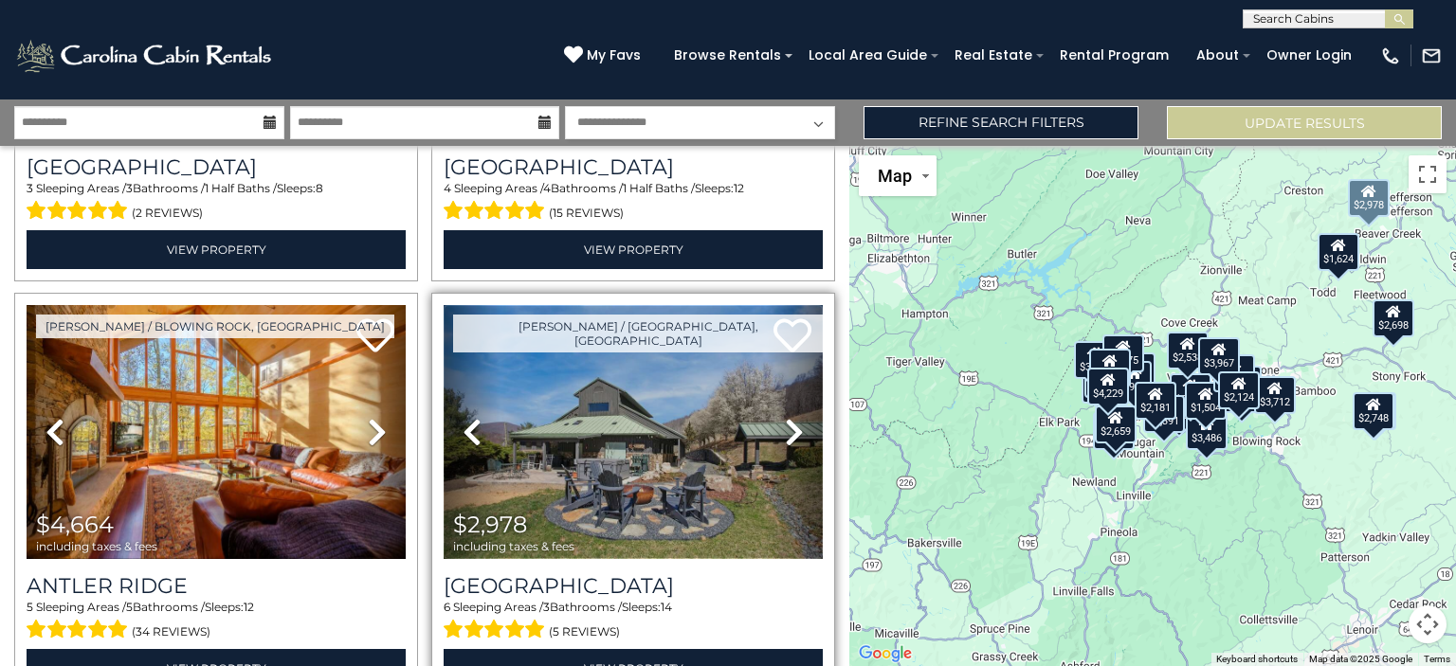
click at [591, 433] on img at bounding box center [632, 432] width 379 height 254
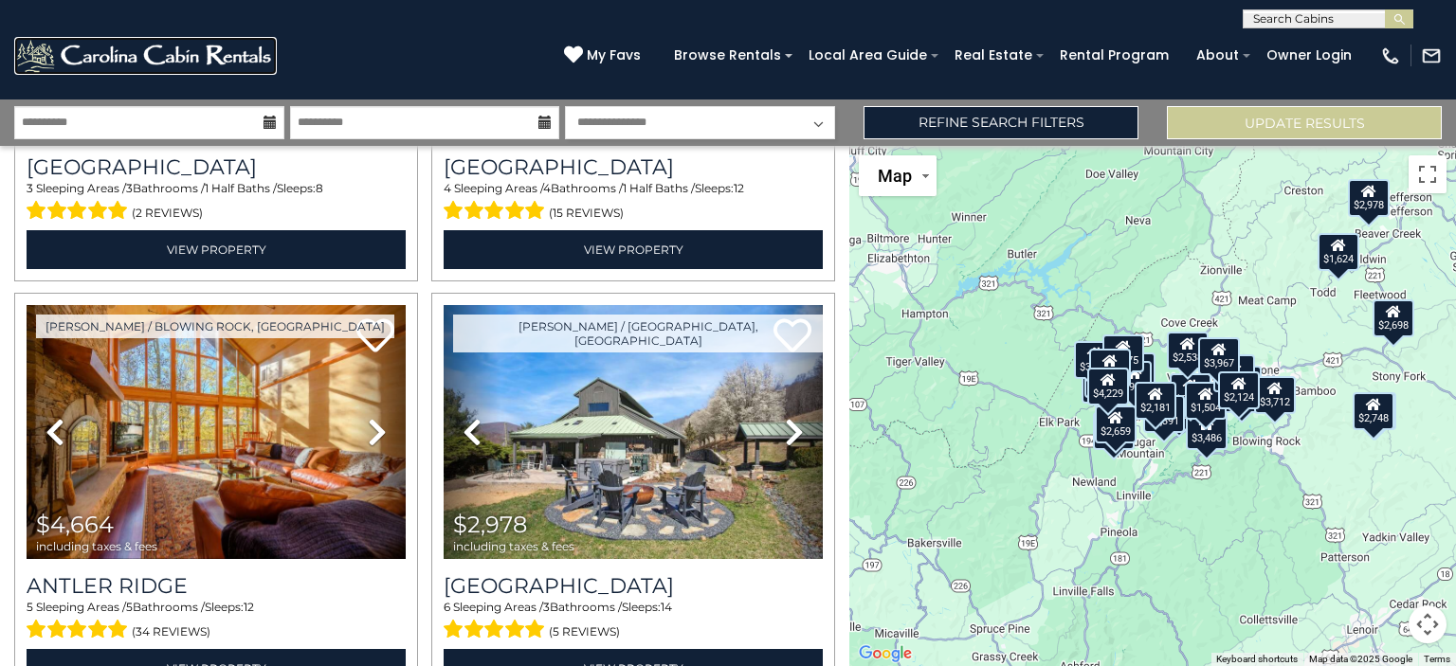
click at [236, 58] on img at bounding box center [145, 56] width 262 height 38
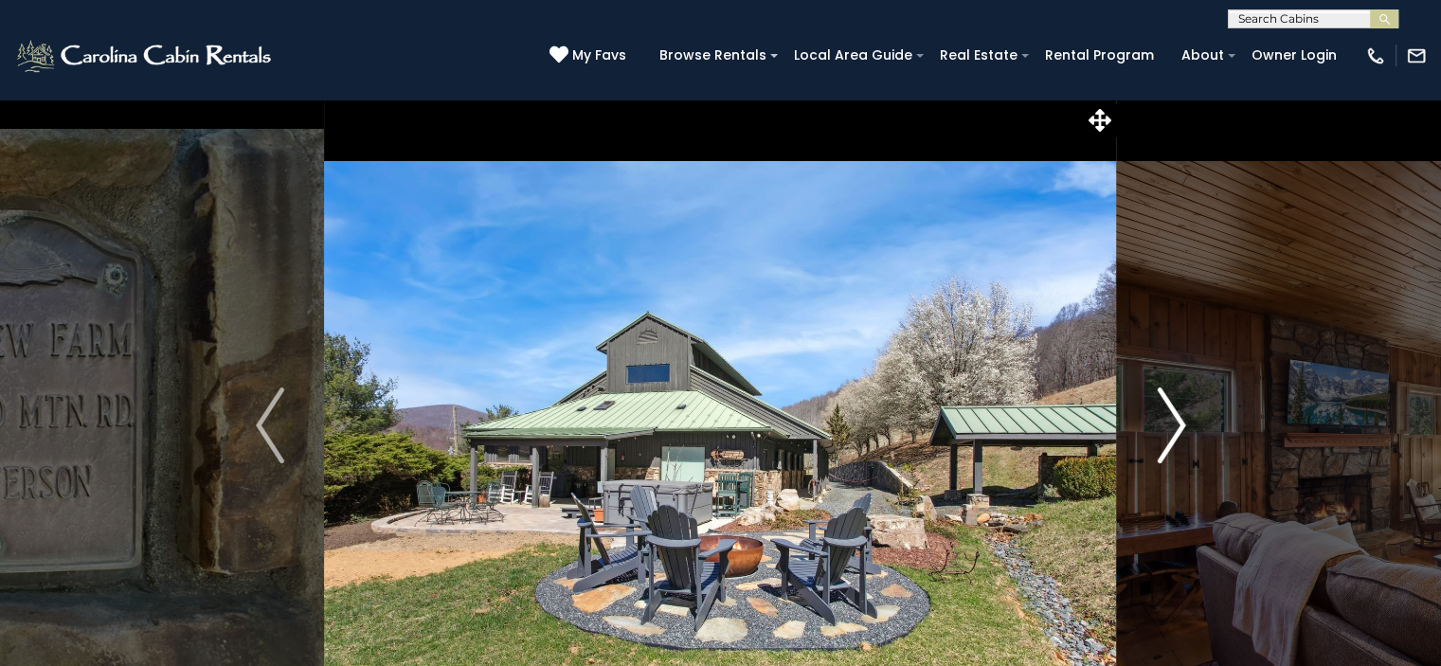
click at [1171, 426] on img "Next" at bounding box center [1171, 426] width 28 height 76
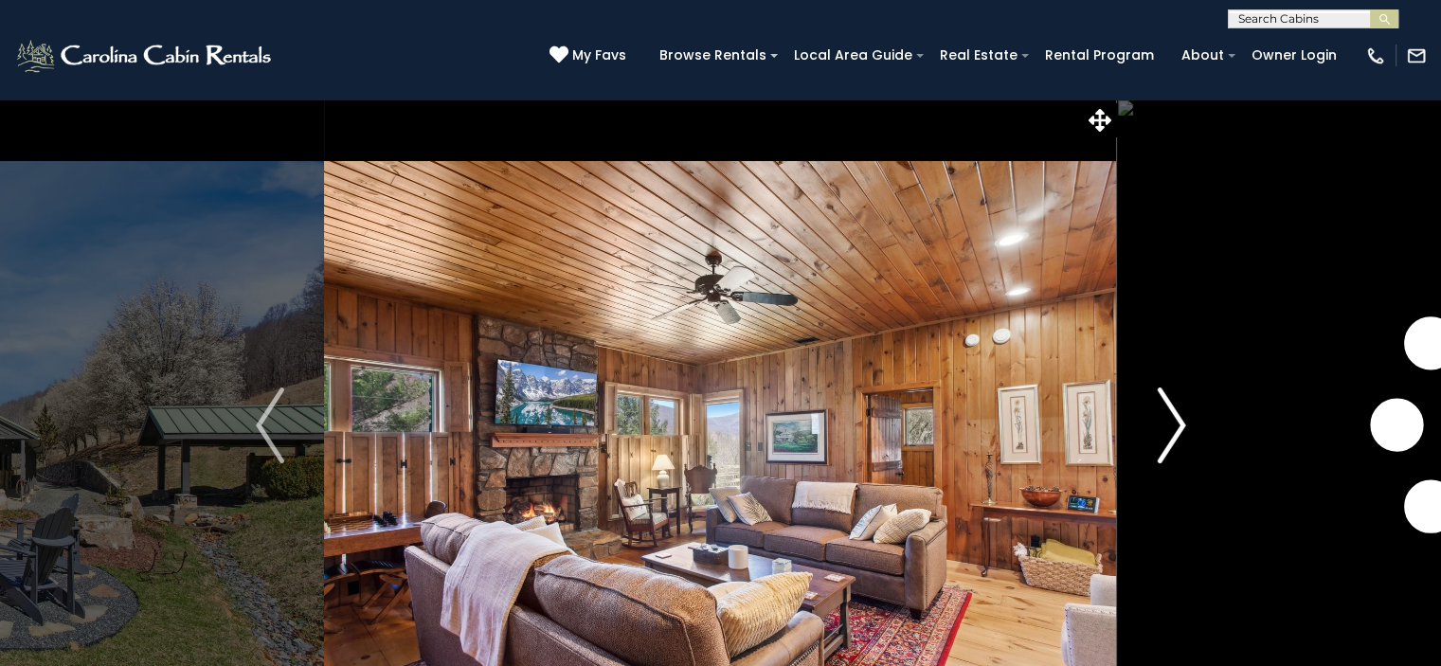
click at [1171, 426] on img "Next" at bounding box center [1171, 426] width 28 height 76
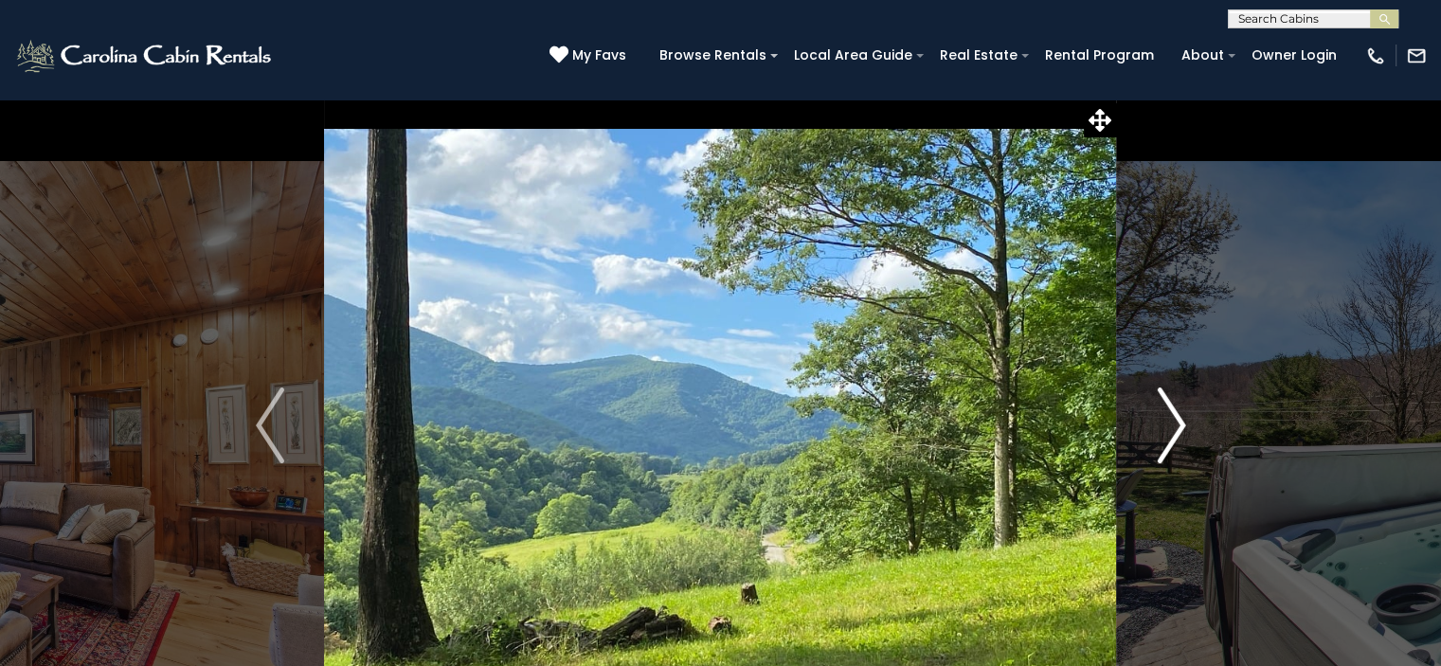
click at [1171, 426] on img "Next" at bounding box center [1171, 426] width 28 height 76
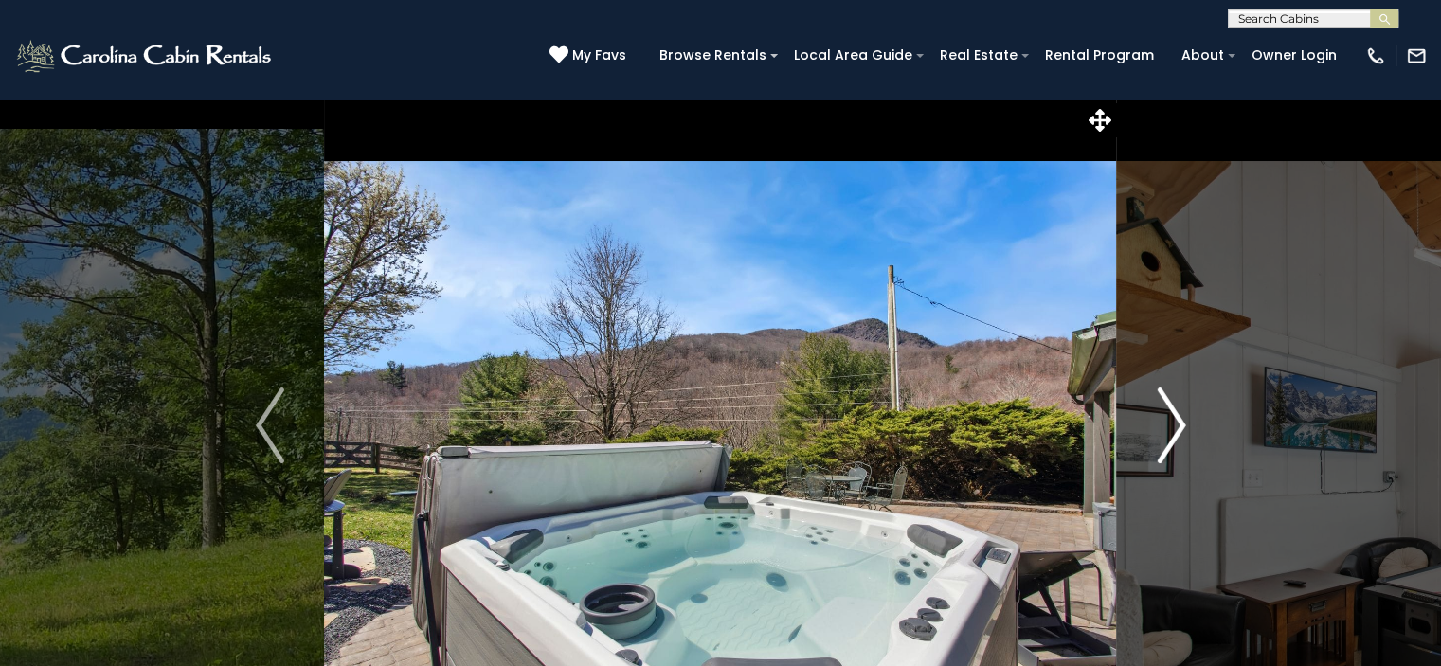
click at [1171, 426] on img "Next" at bounding box center [1171, 426] width 28 height 76
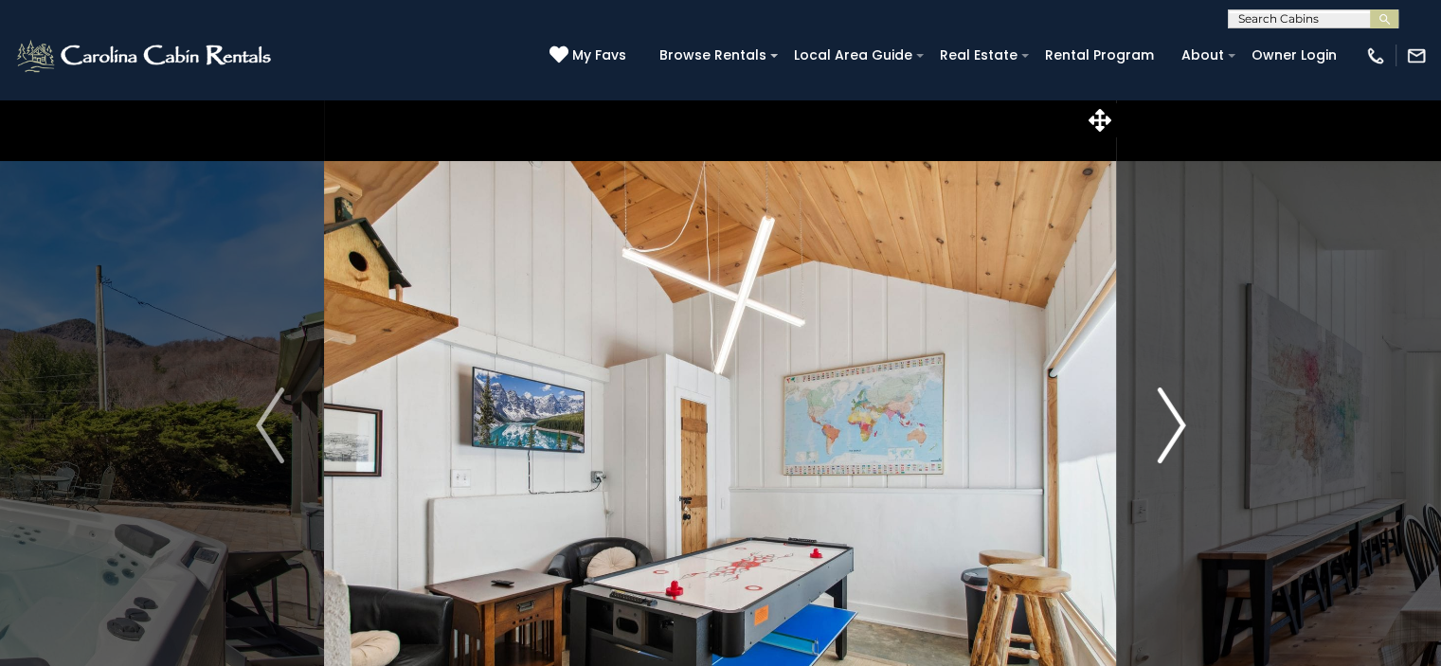
click at [1171, 426] on img "Next" at bounding box center [1171, 426] width 28 height 76
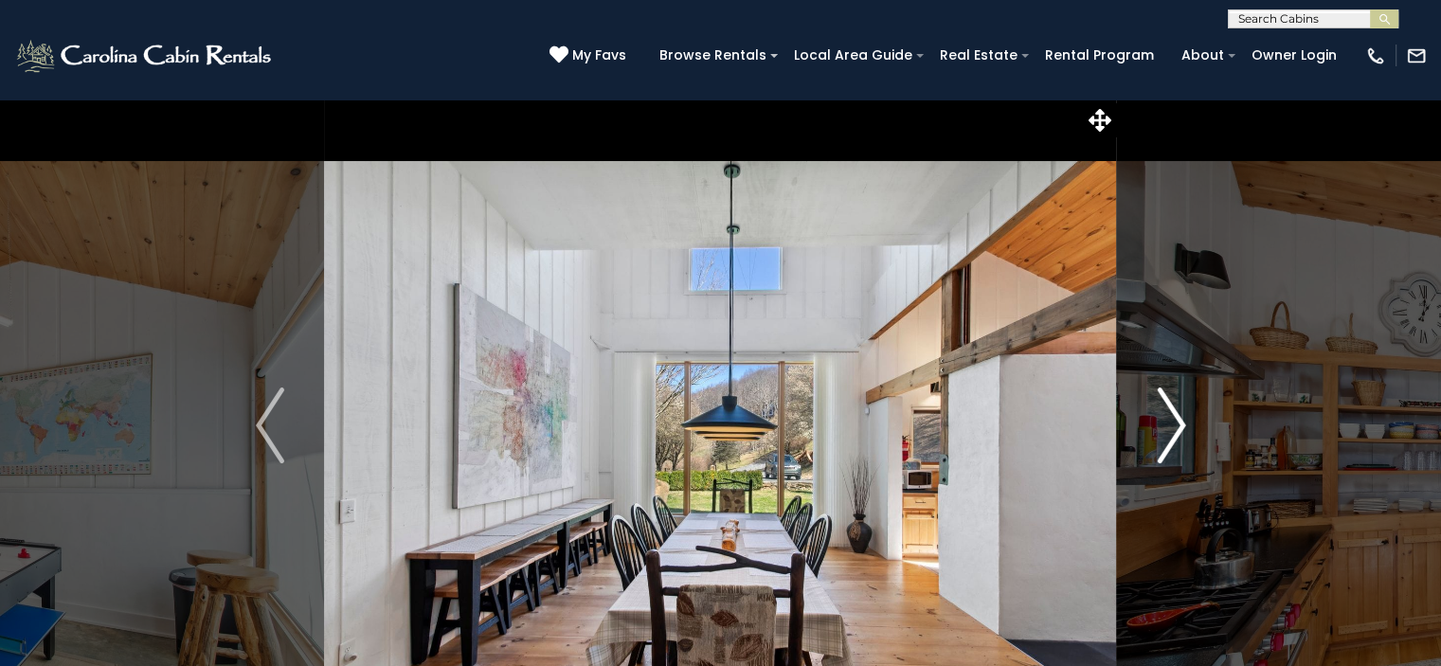
click at [1171, 426] on img "Next" at bounding box center [1171, 426] width 28 height 76
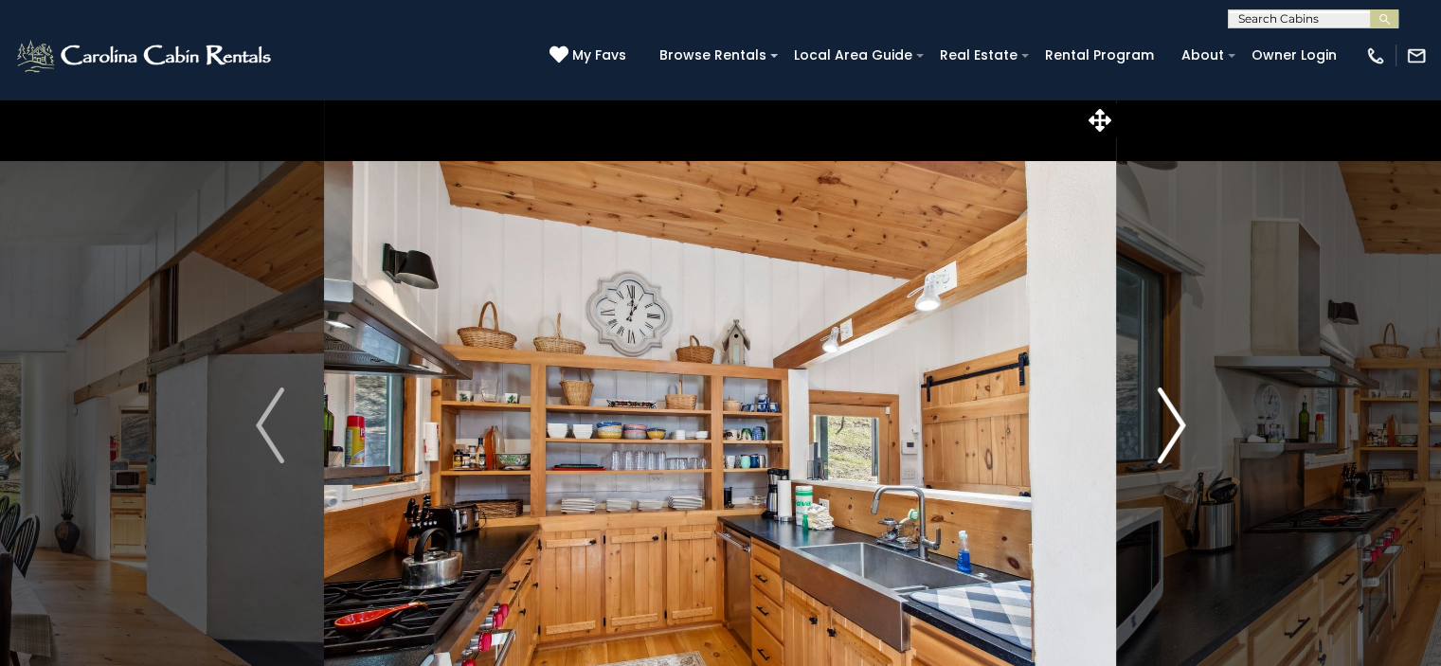
click at [1171, 426] on img "Next" at bounding box center [1171, 426] width 28 height 76
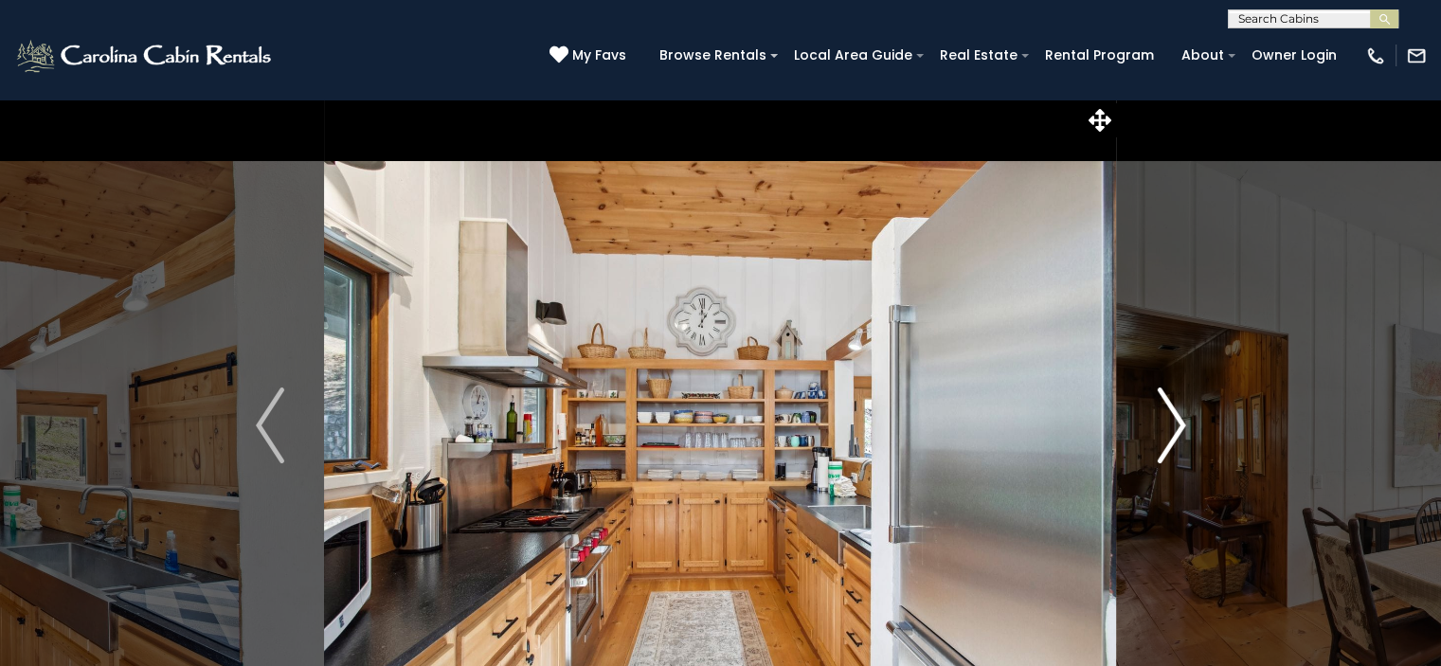
click at [1171, 426] on img "Next" at bounding box center [1171, 426] width 28 height 76
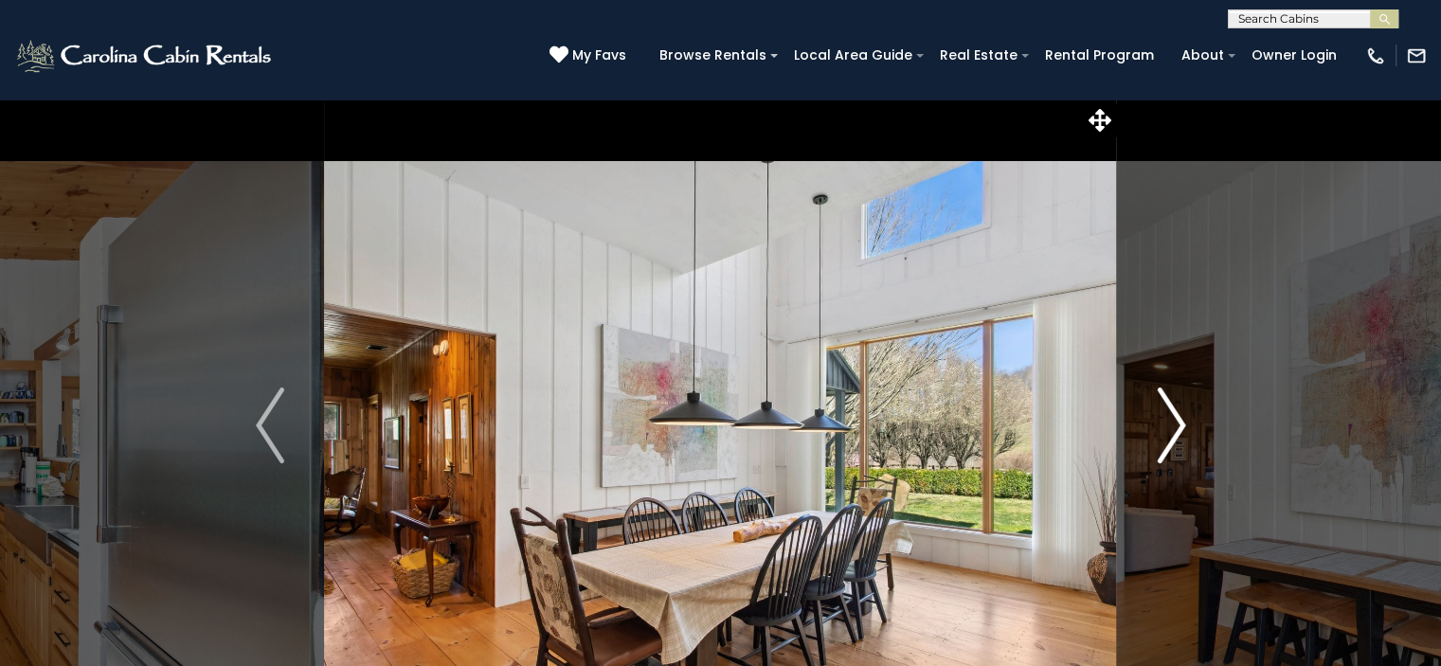
click at [1171, 426] on img "Next" at bounding box center [1171, 426] width 28 height 76
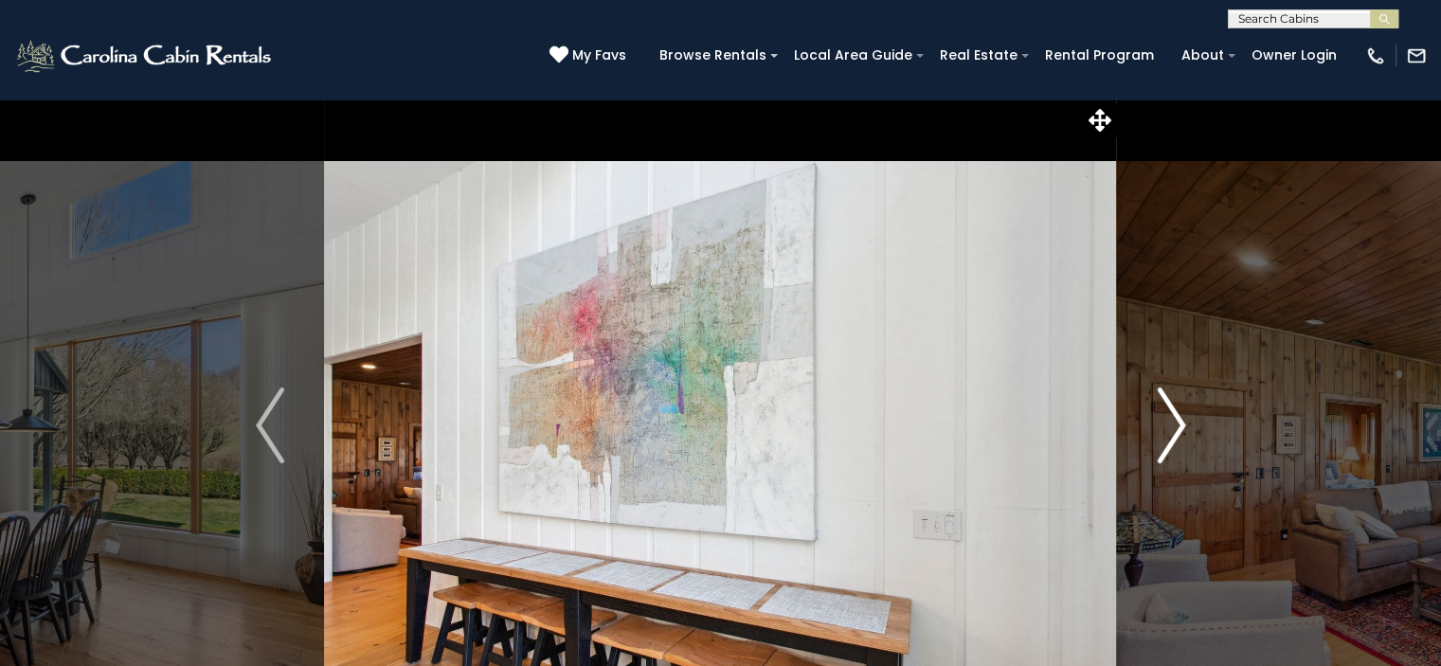
click at [1171, 426] on img "Next" at bounding box center [1171, 426] width 28 height 76
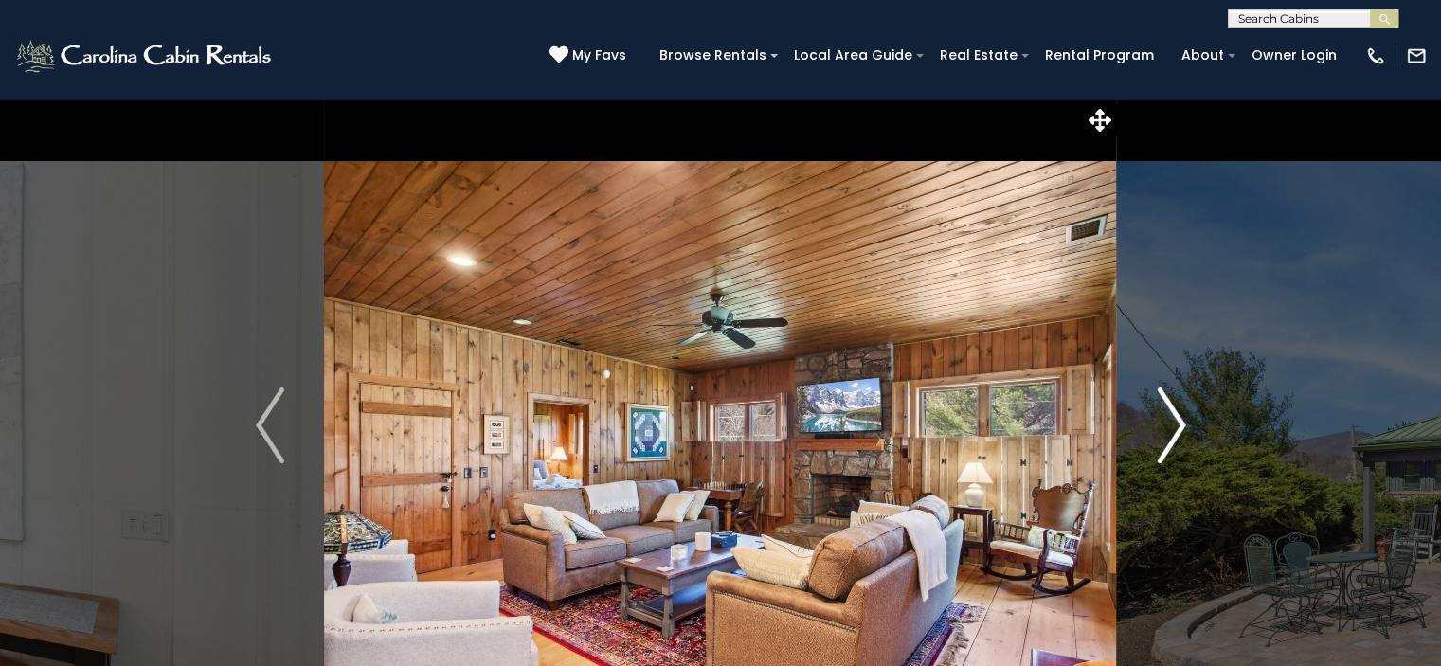
click at [1171, 426] on img "Next" at bounding box center [1171, 426] width 28 height 76
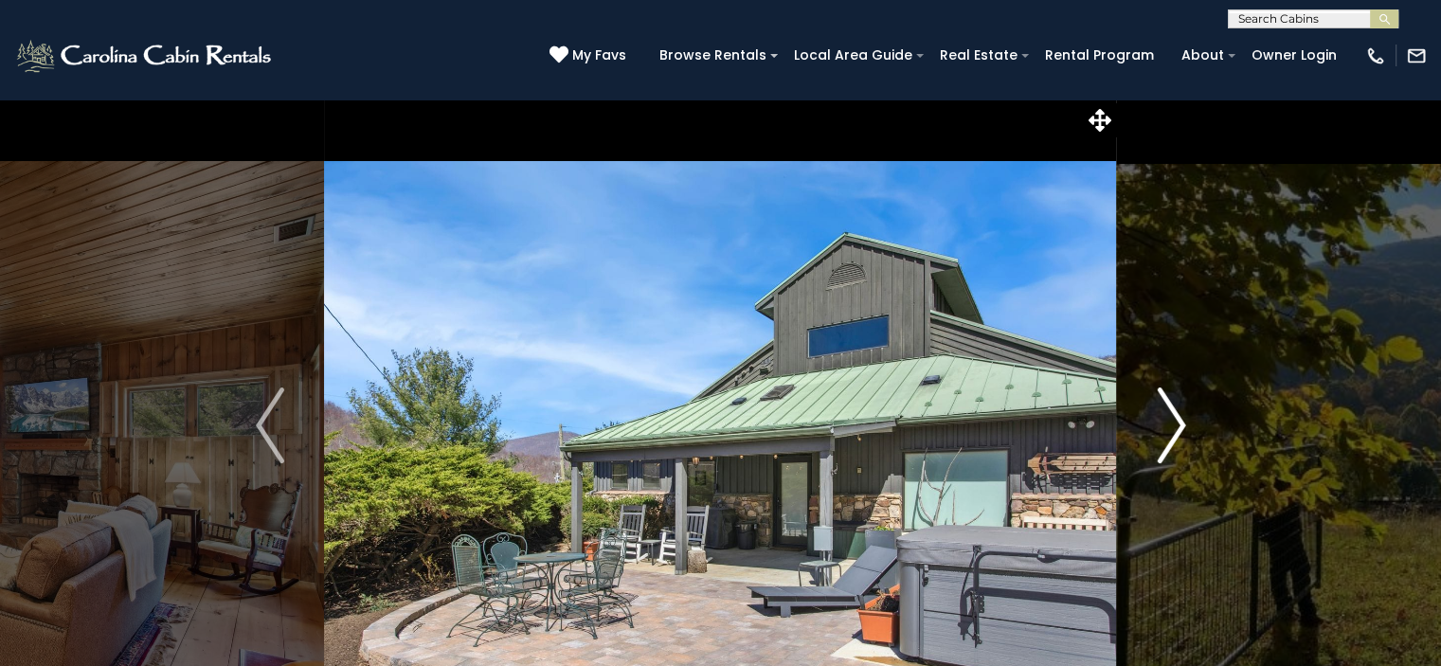
click at [1171, 426] on img "Next" at bounding box center [1171, 426] width 28 height 76
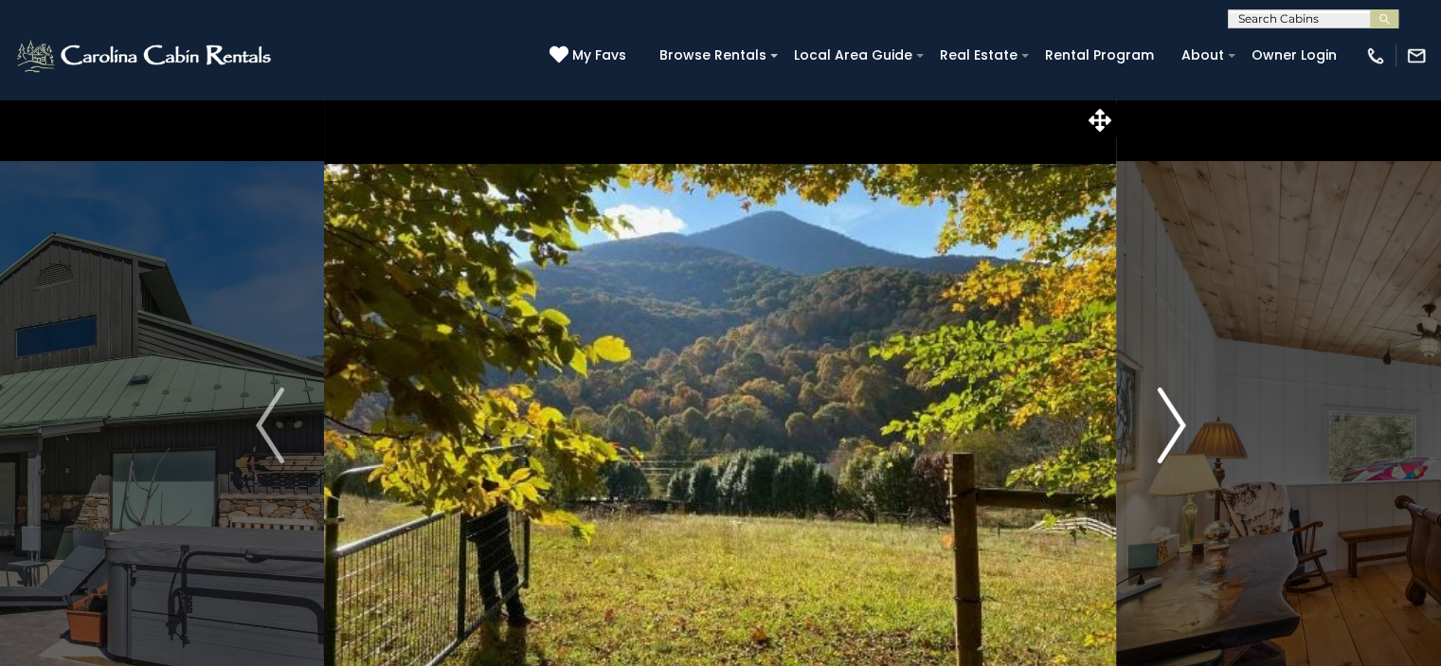
click at [1171, 426] on img "Next" at bounding box center [1171, 426] width 28 height 76
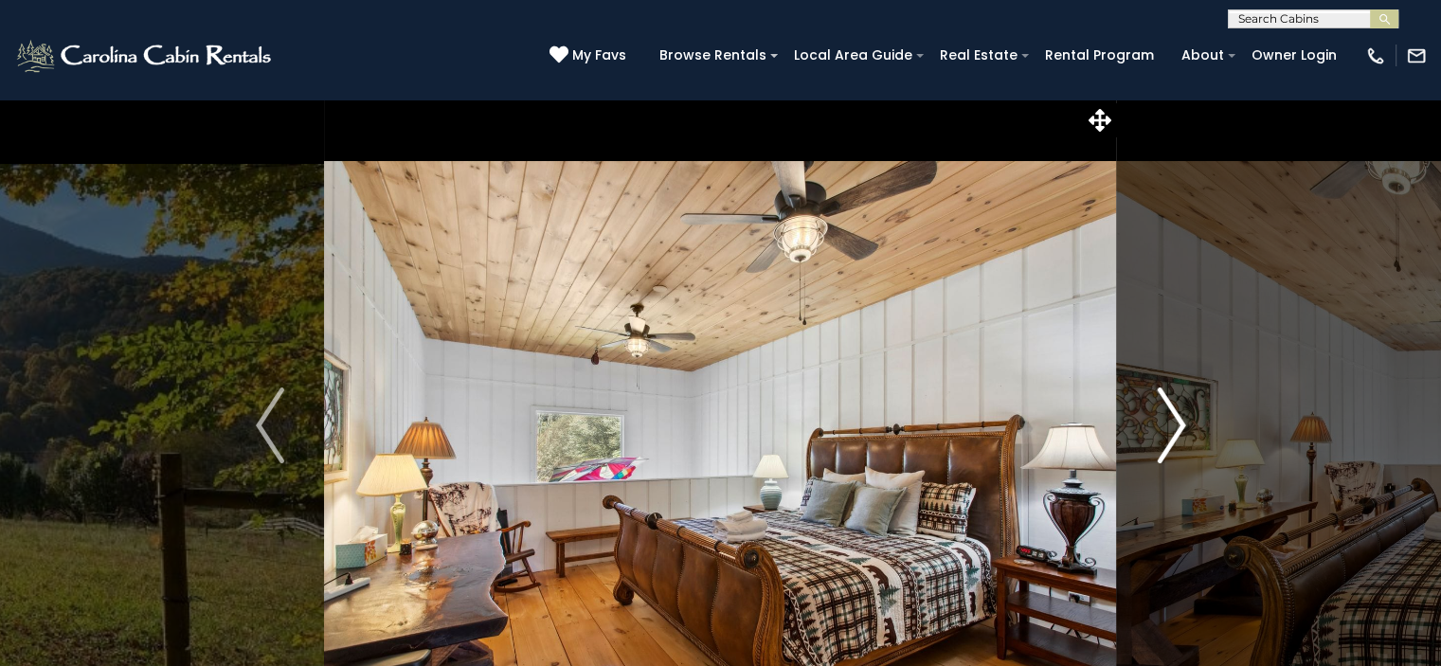
click at [1171, 426] on img "Next" at bounding box center [1171, 426] width 28 height 76
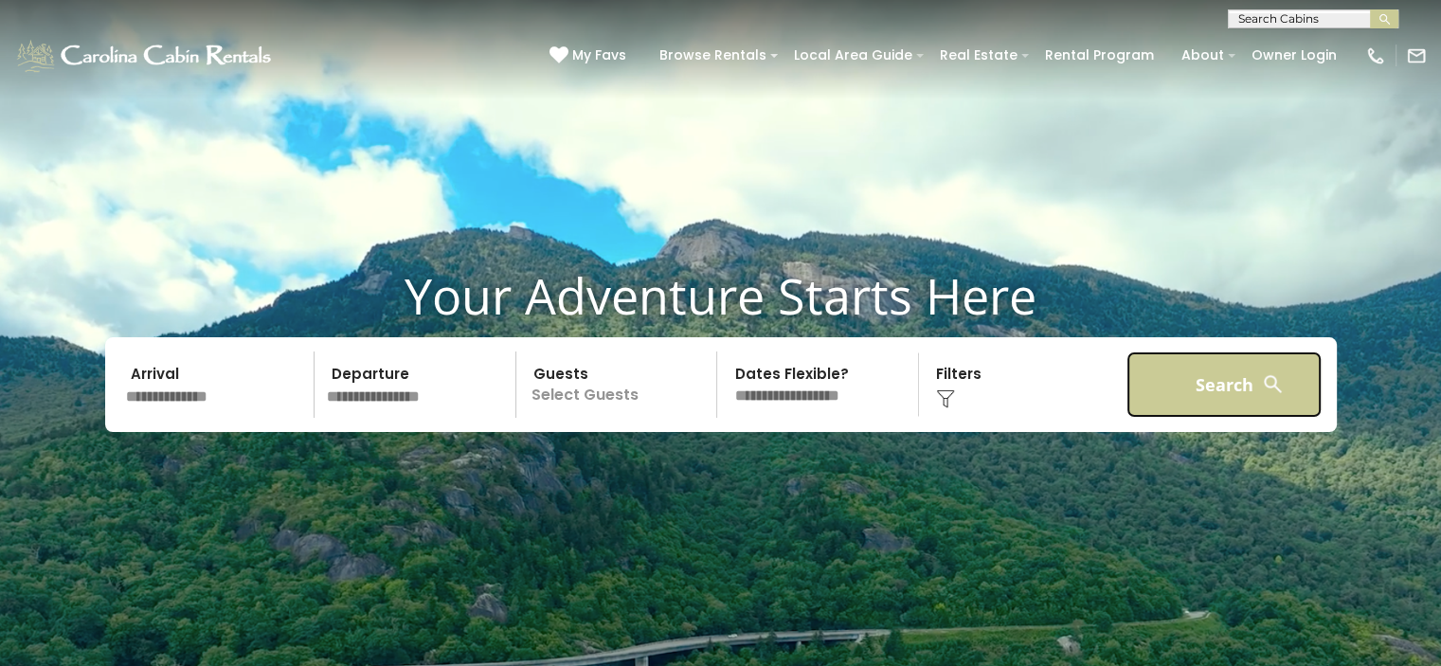
click at [1244, 352] on button "Search" at bounding box center [1225, 385] width 196 height 66
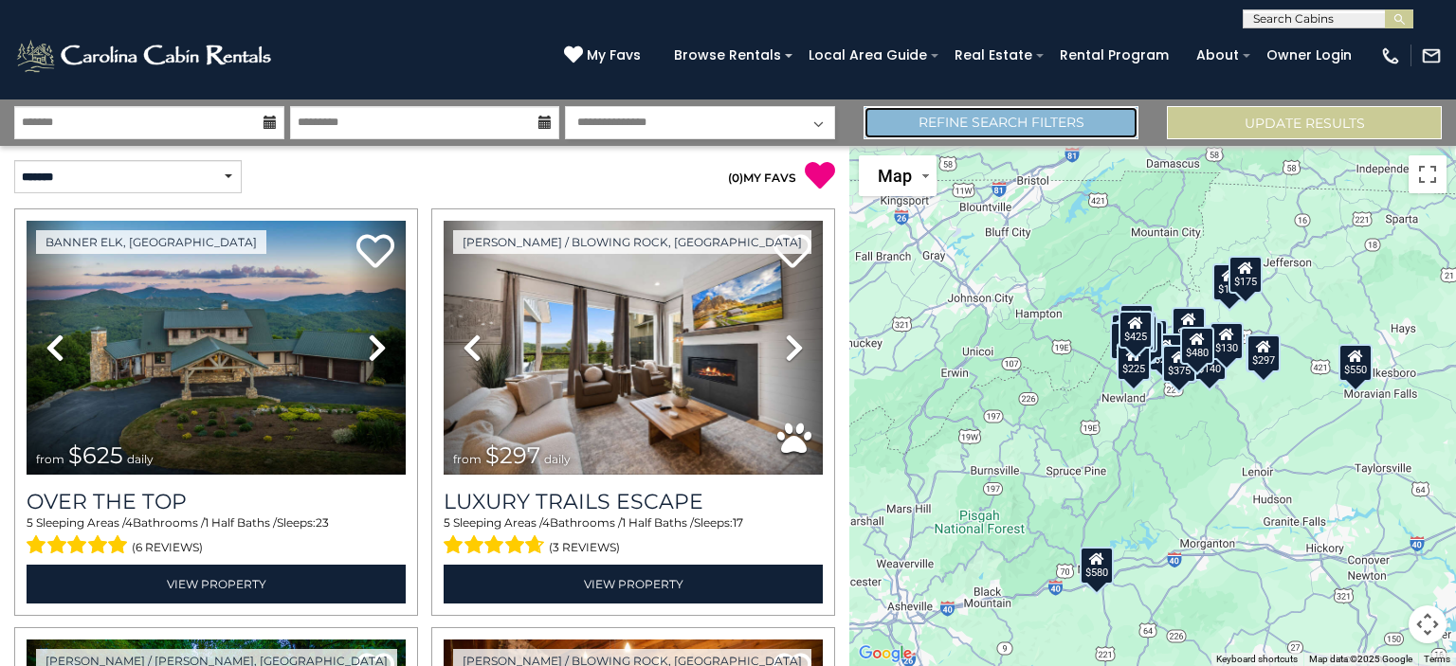
click at [1027, 123] on link "Refine Search Filters" at bounding box center [1000, 122] width 275 height 33
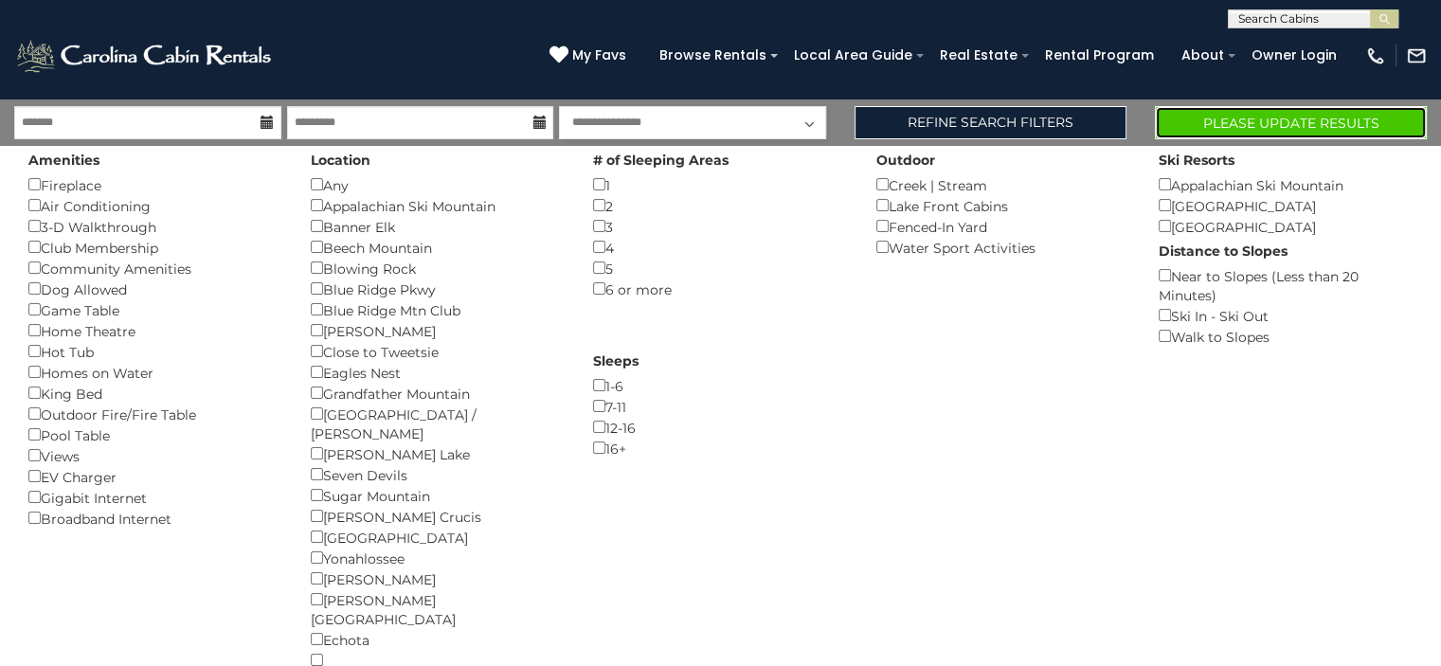
click at [1277, 126] on button "Please Update Results" at bounding box center [1291, 122] width 272 height 33
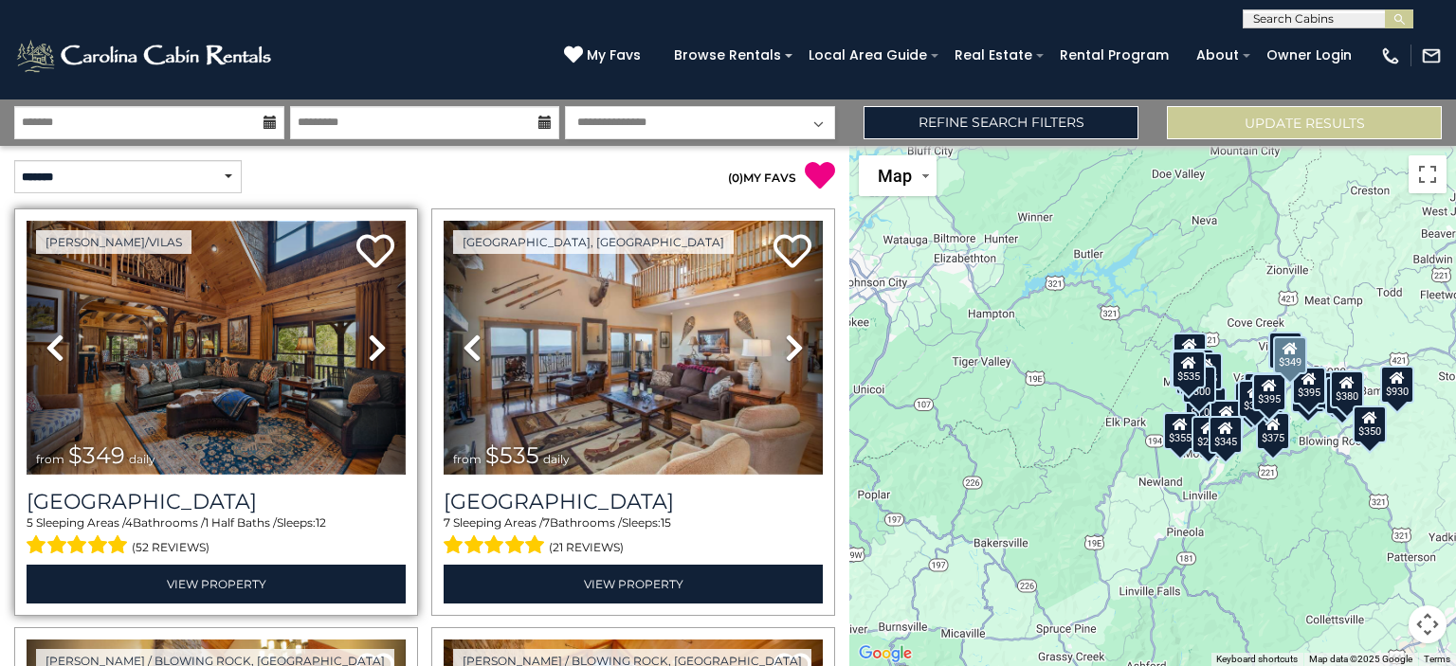
click at [284, 375] on img at bounding box center [216, 348] width 379 height 254
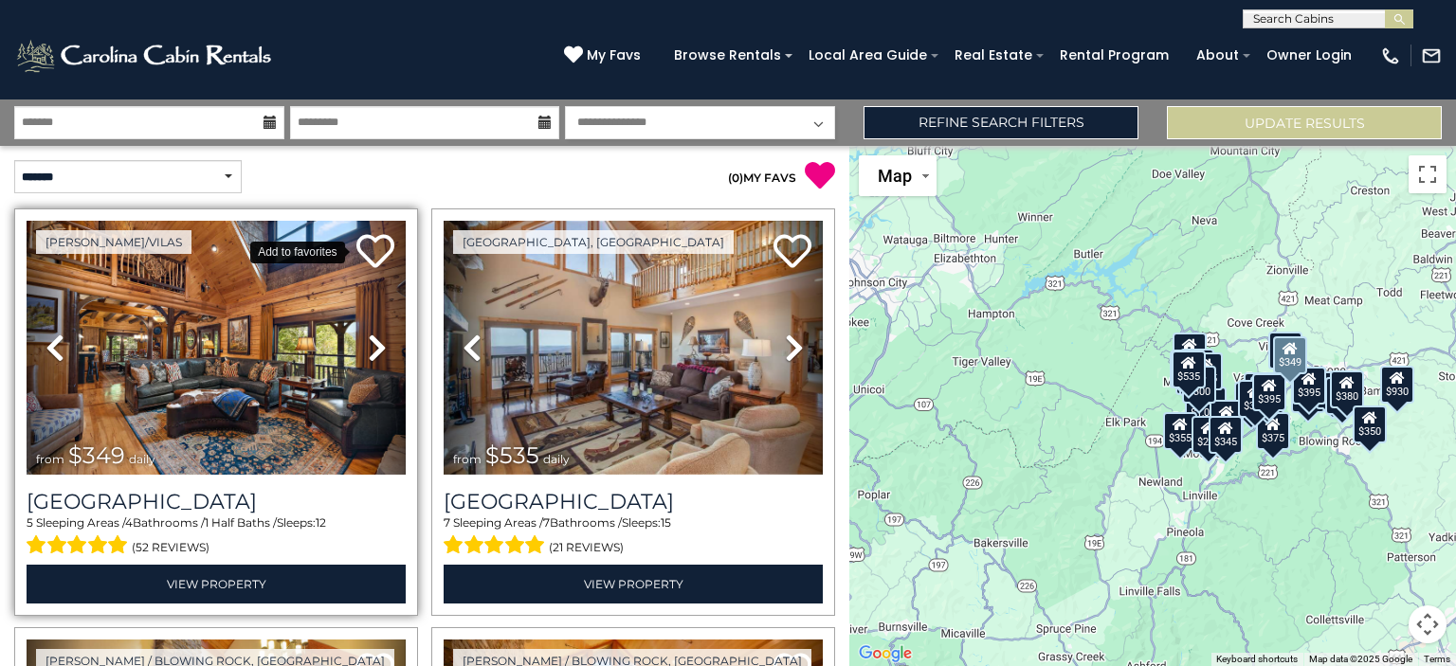
click at [373, 245] on icon at bounding box center [375, 251] width 38 height 38
drag, startPoint x: 835, startPoint y: 381, endPoint x: 836, endPoint y: 399, distance: 18.0
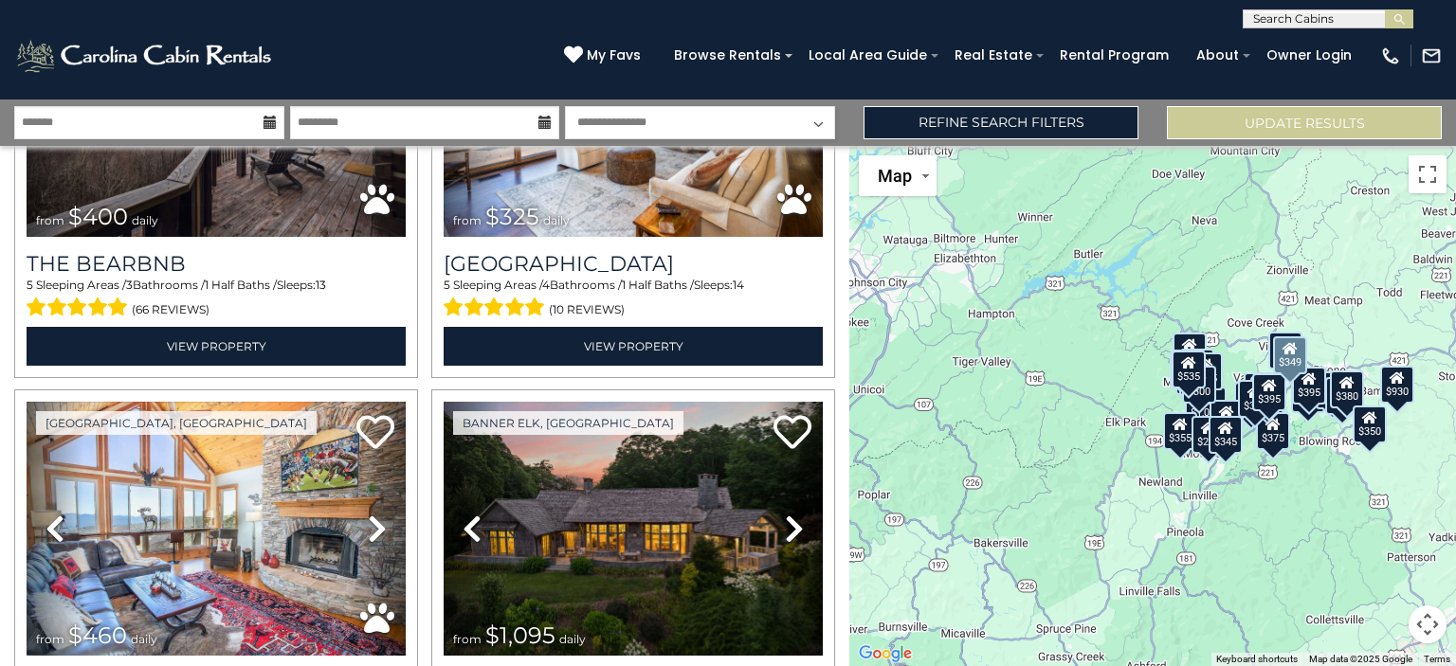
scroll to position [1289, 0]
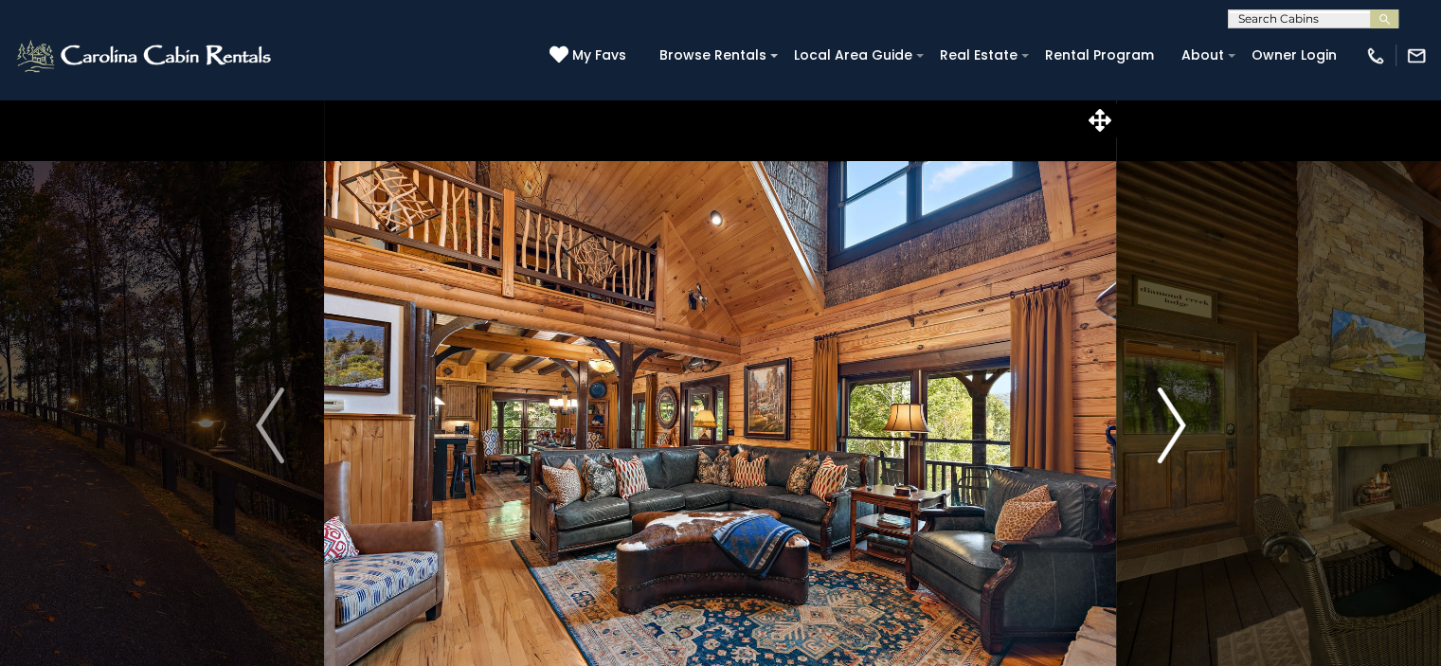
click at [1179, 425] on img "Next" at bounding box center [1171, 426] width 28 height 76
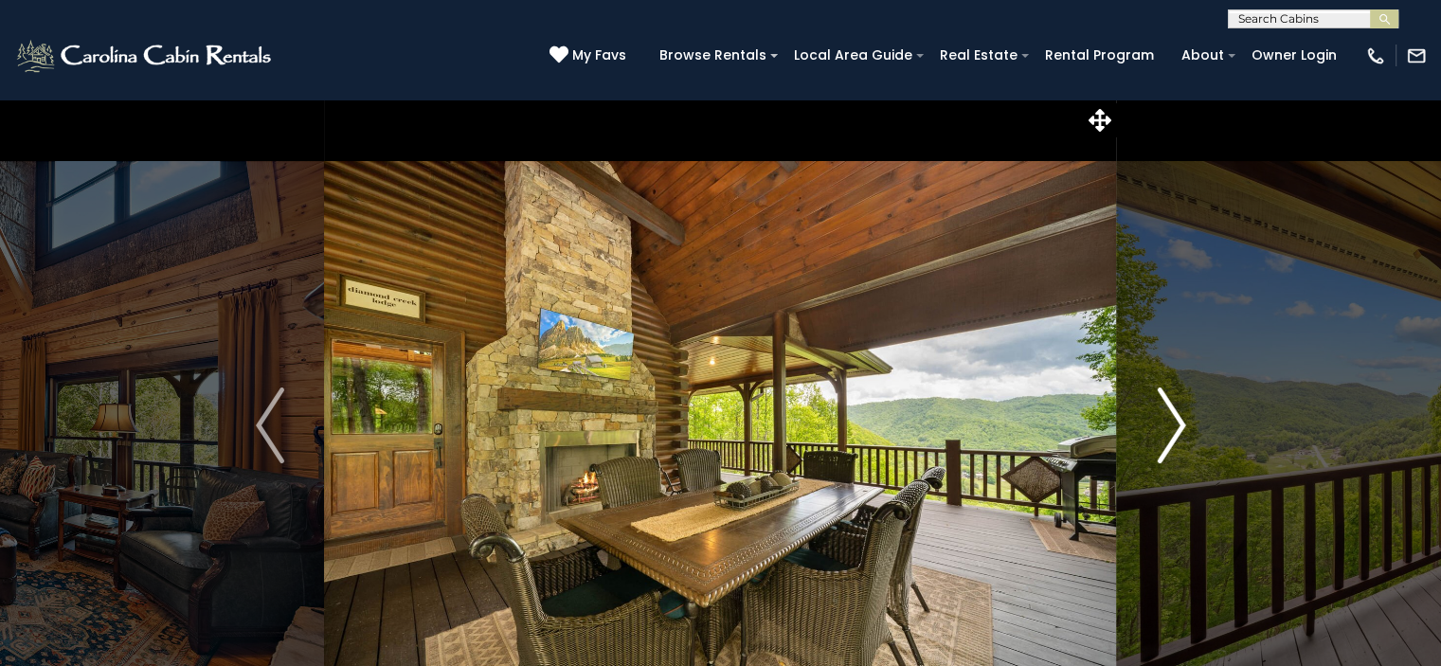
click at [1179, 425] on img "Next" at bounding box center [1171, 426] width 28 height 76
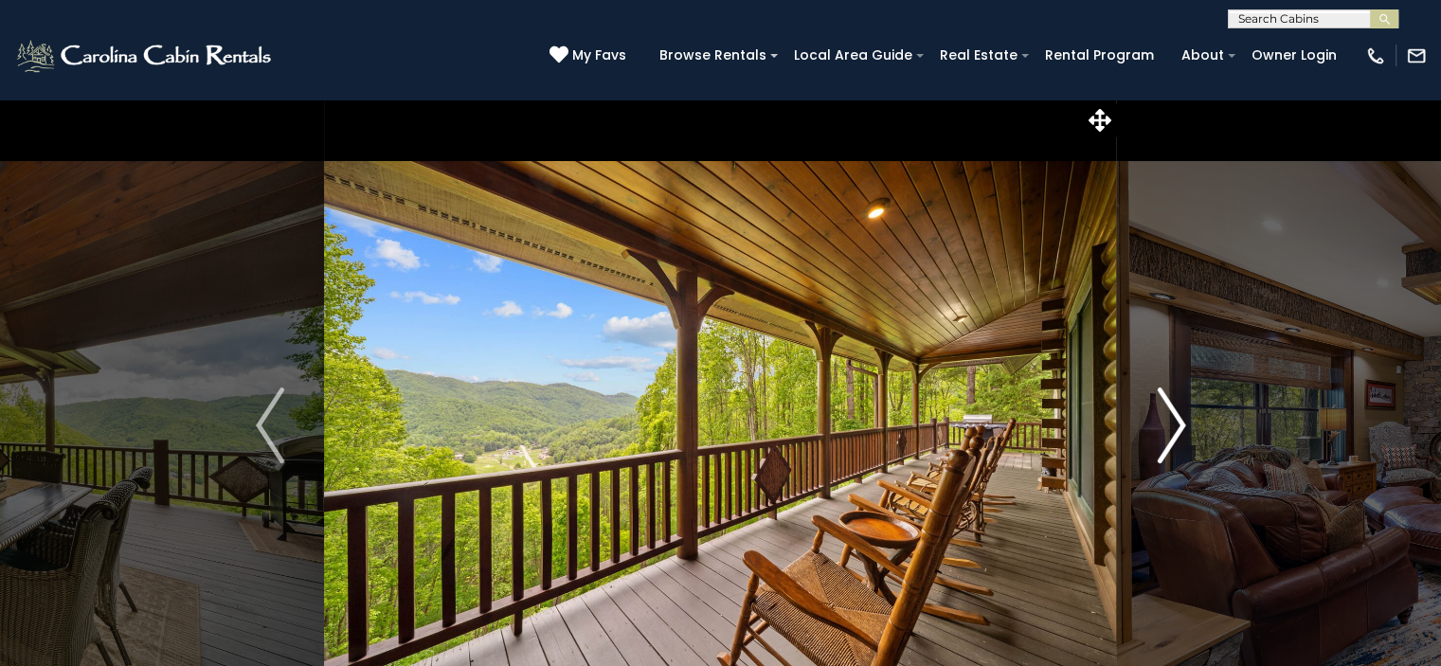
click at [1179, 425] on img "Next" at bounding box center [1171, 426] width 28 height 76
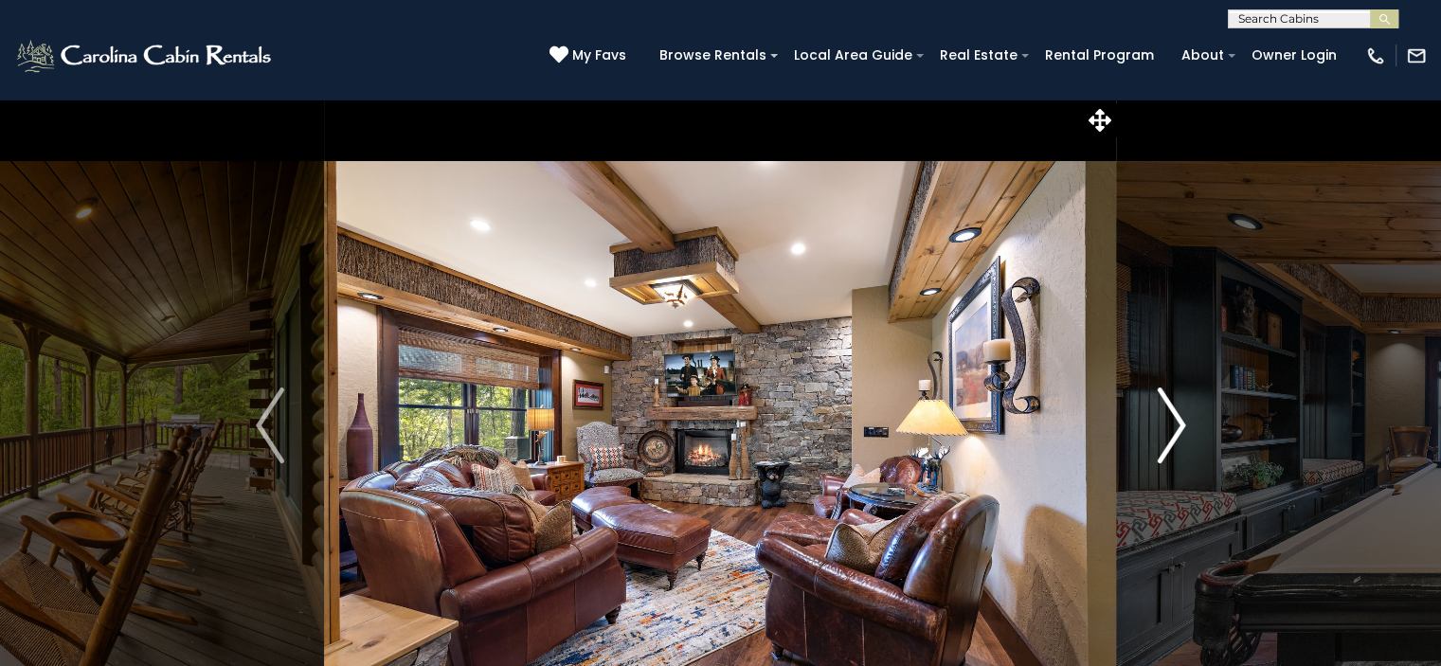
click at [1179, 425] on img "Next" at bounding box center [1171, 426] width 28 height 76
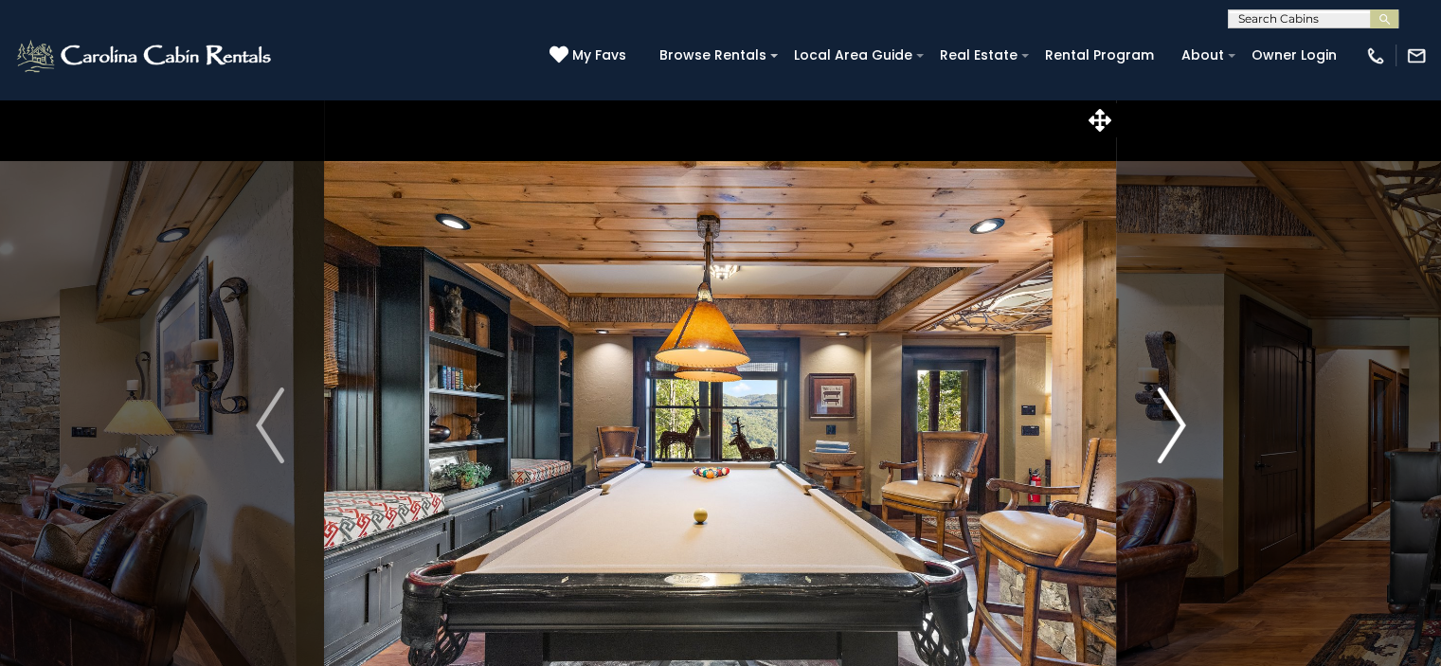
click at [1179, 425] on img "Next" at bounding box center [1171, 426] width 28 height 76
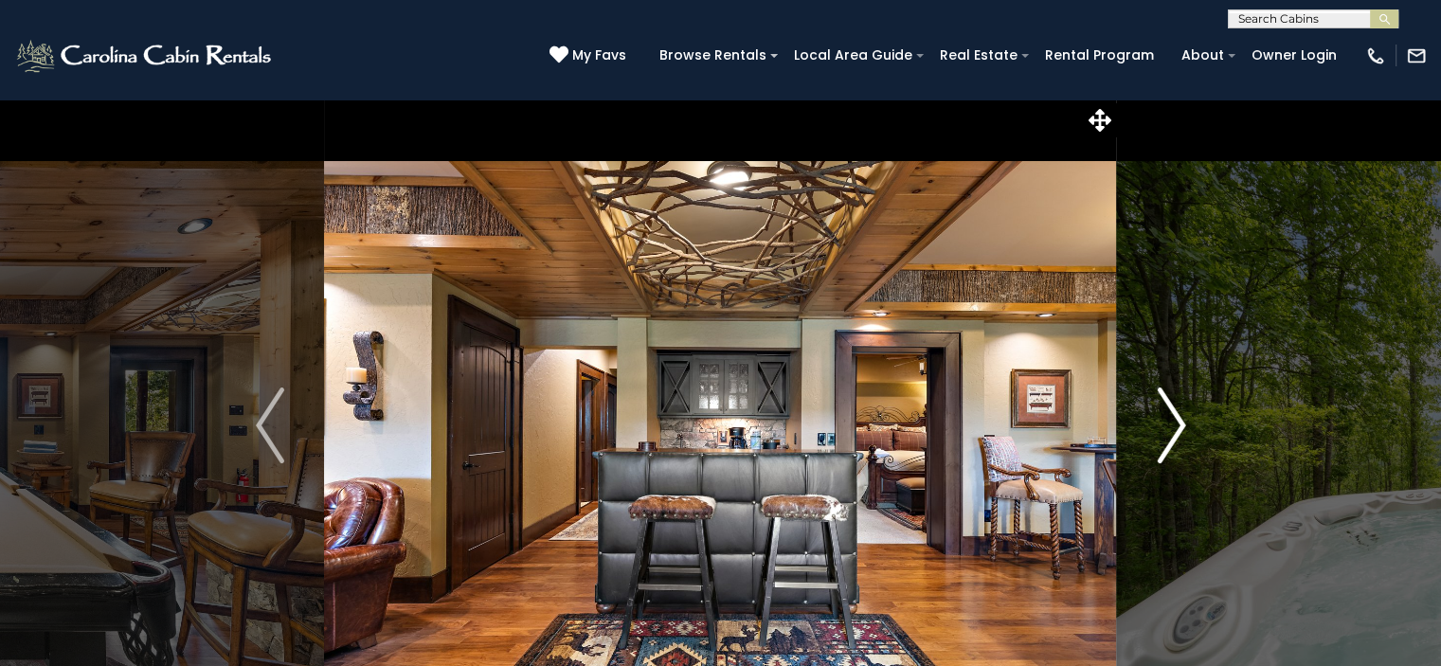
click at [1179, 425] on img "Next" at bounding box center [1171, 426] width 28 height 76
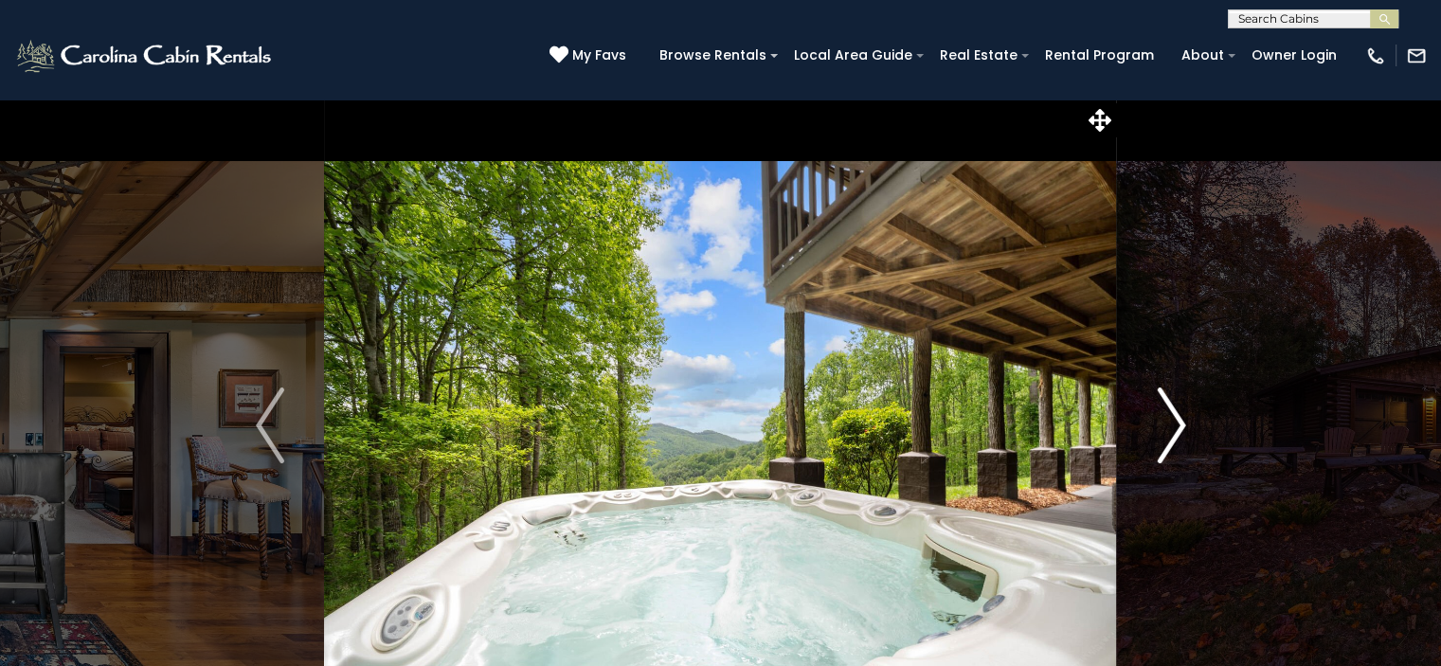
click at [1179, 425] on img "Next" at bounding box center [1171, 426] width 28 height 76
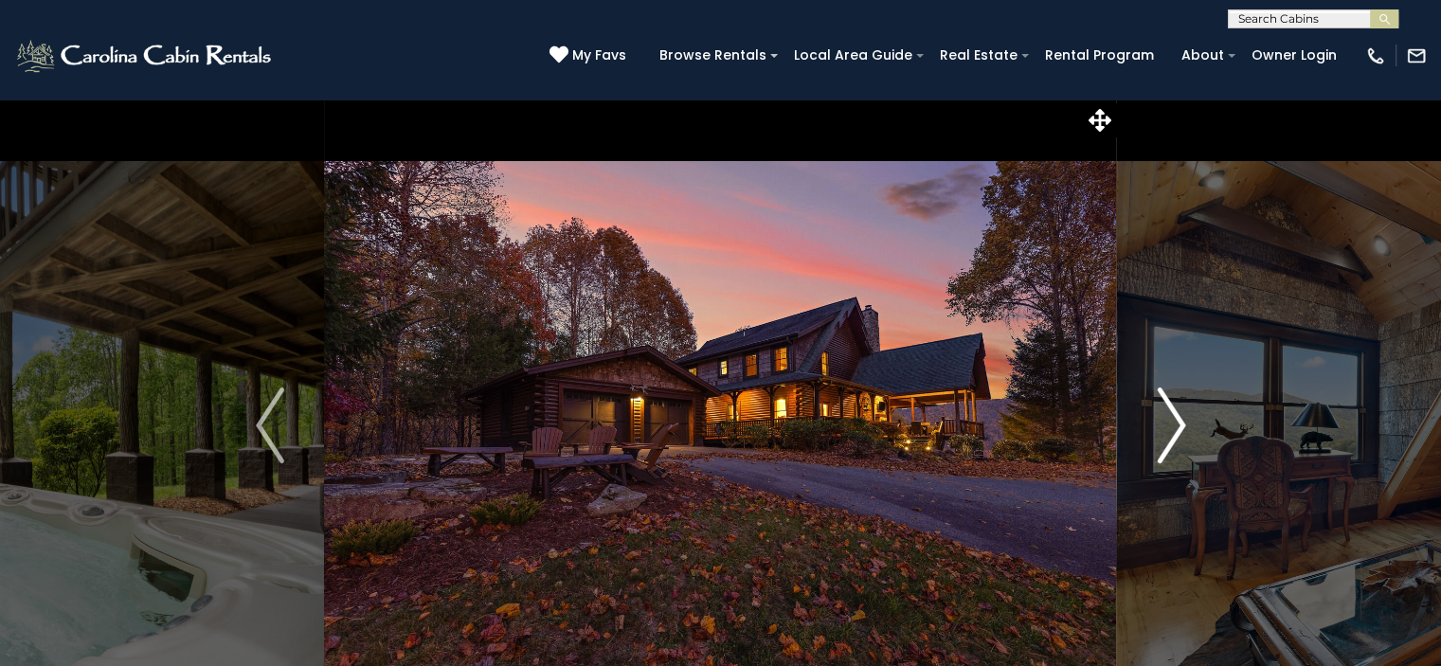
click at [1179, 425] on img "Next" at bounding box center [1171, 426] width 28 height 76
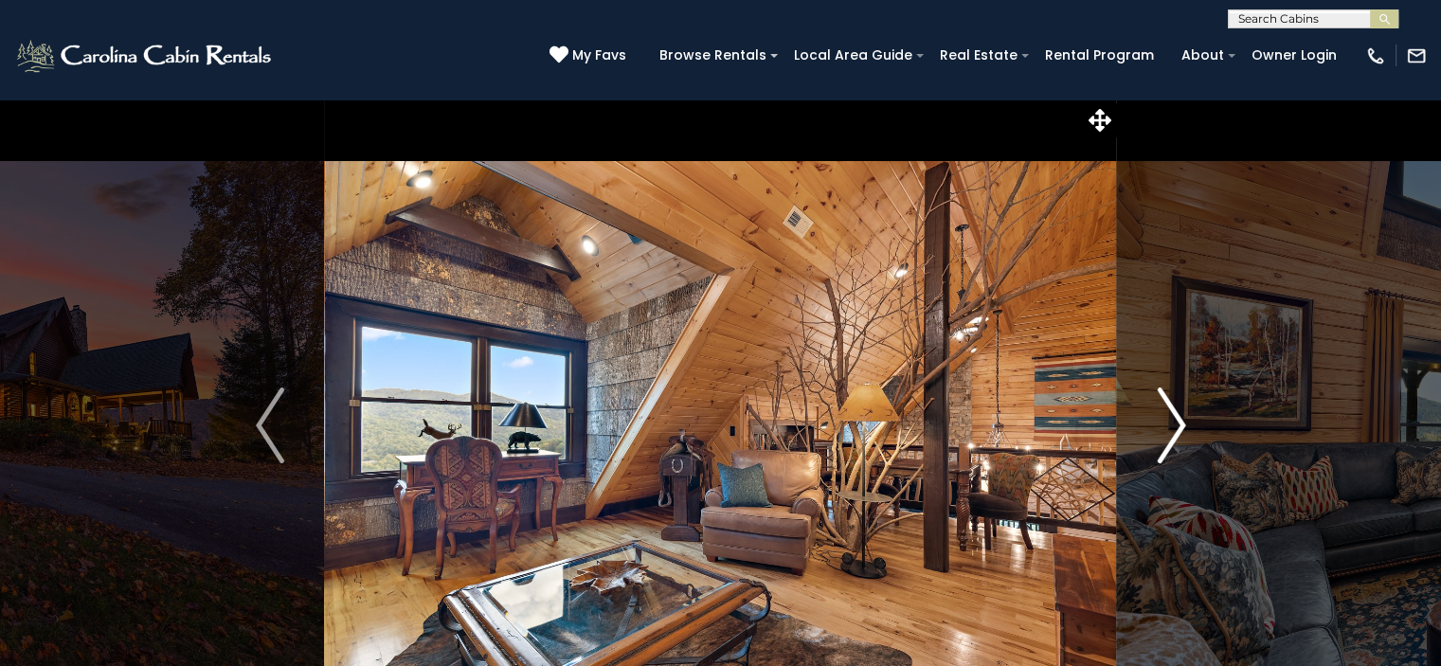
click at [1179, 425] on img "Next" at bounding box center [1171, 426] width 28 height 76
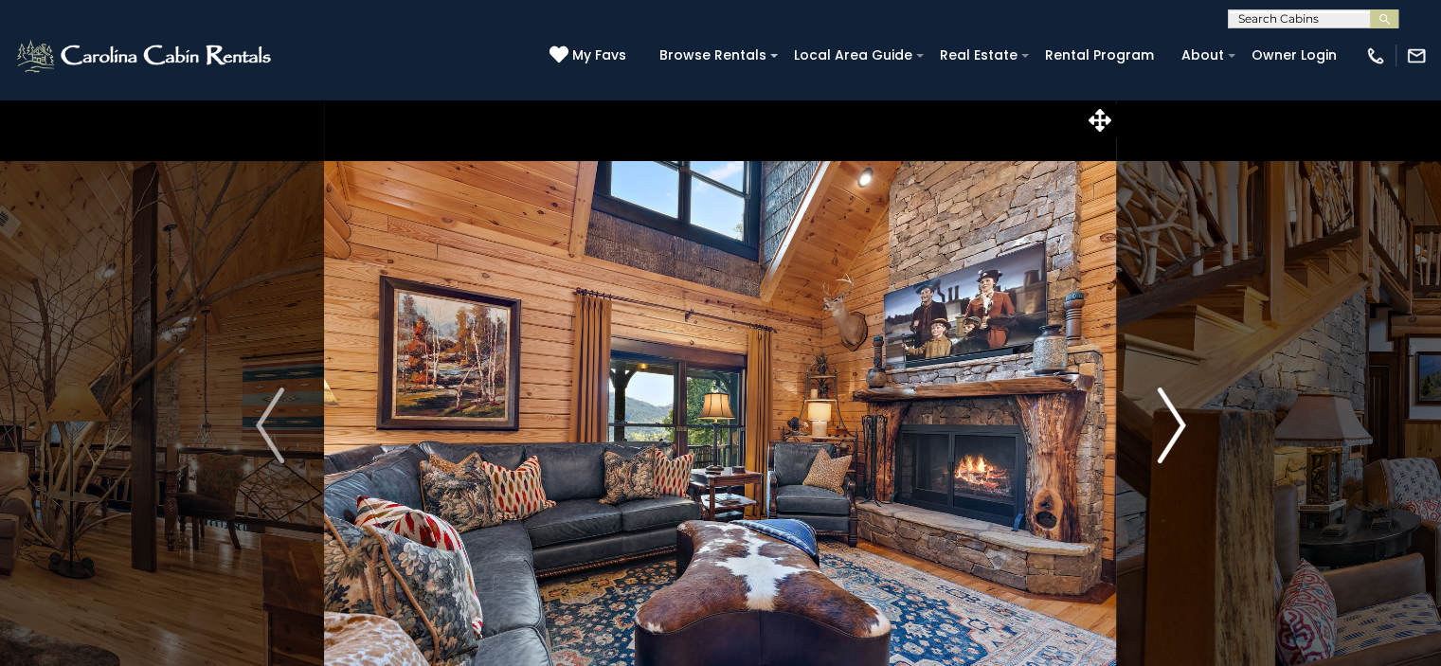
click at [1180, 425] on img "Next" at bounding box center [1171, 426] width 28 height 76
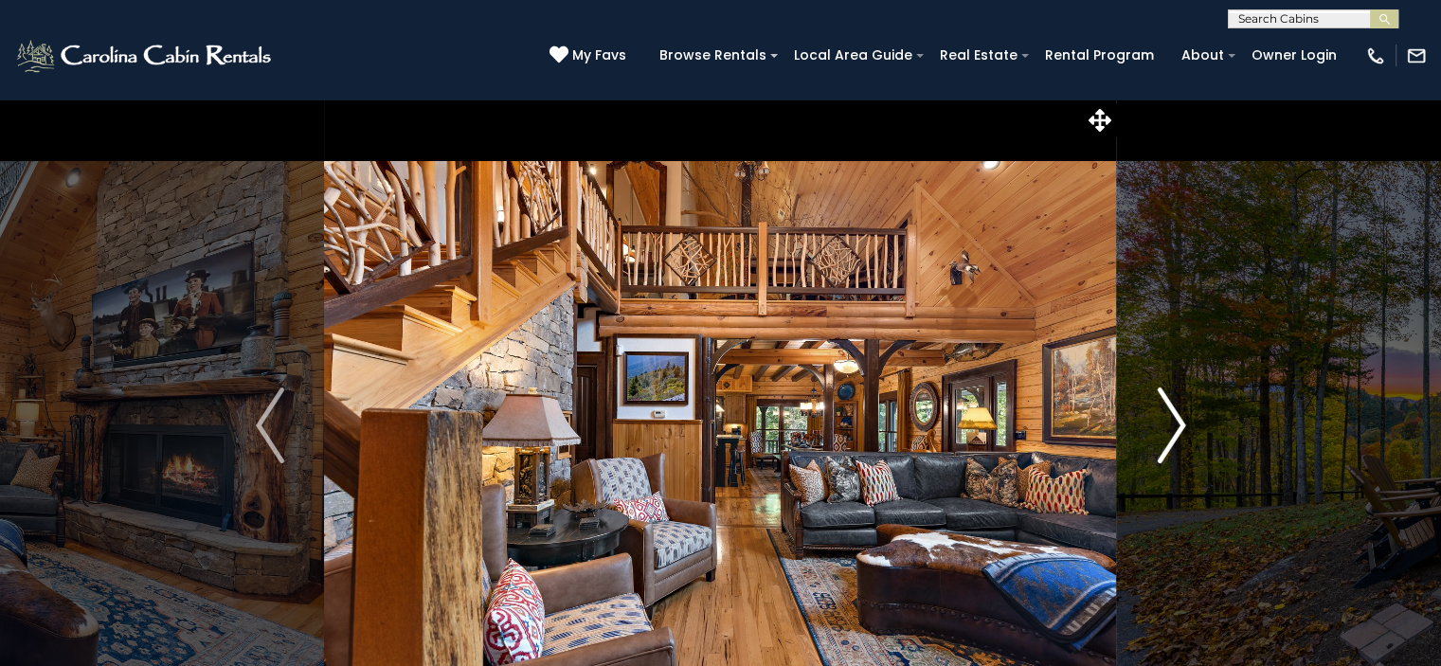
click at [1180, 425] on img "Next" at bounding box center [1171, 426] width 28 height 76
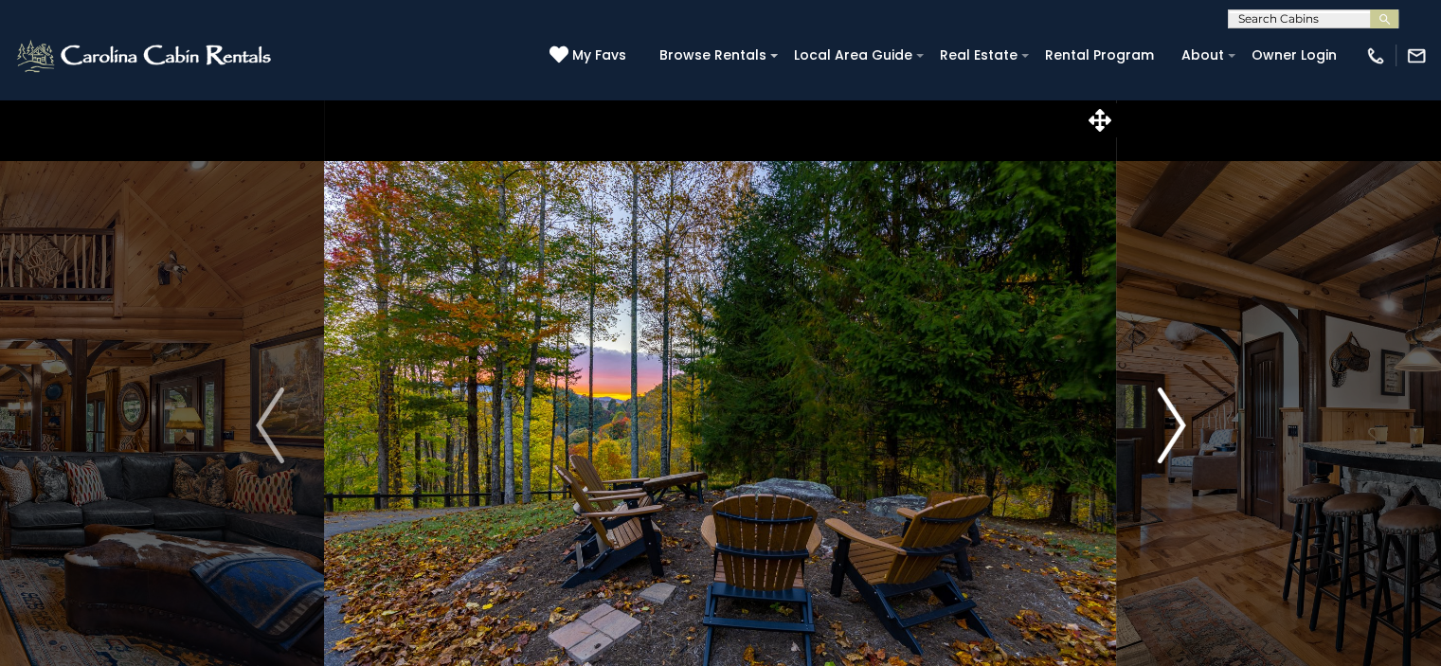
click at [1180, 425] on img "Next" at bounding box center [1171, 426] width 28 height 76
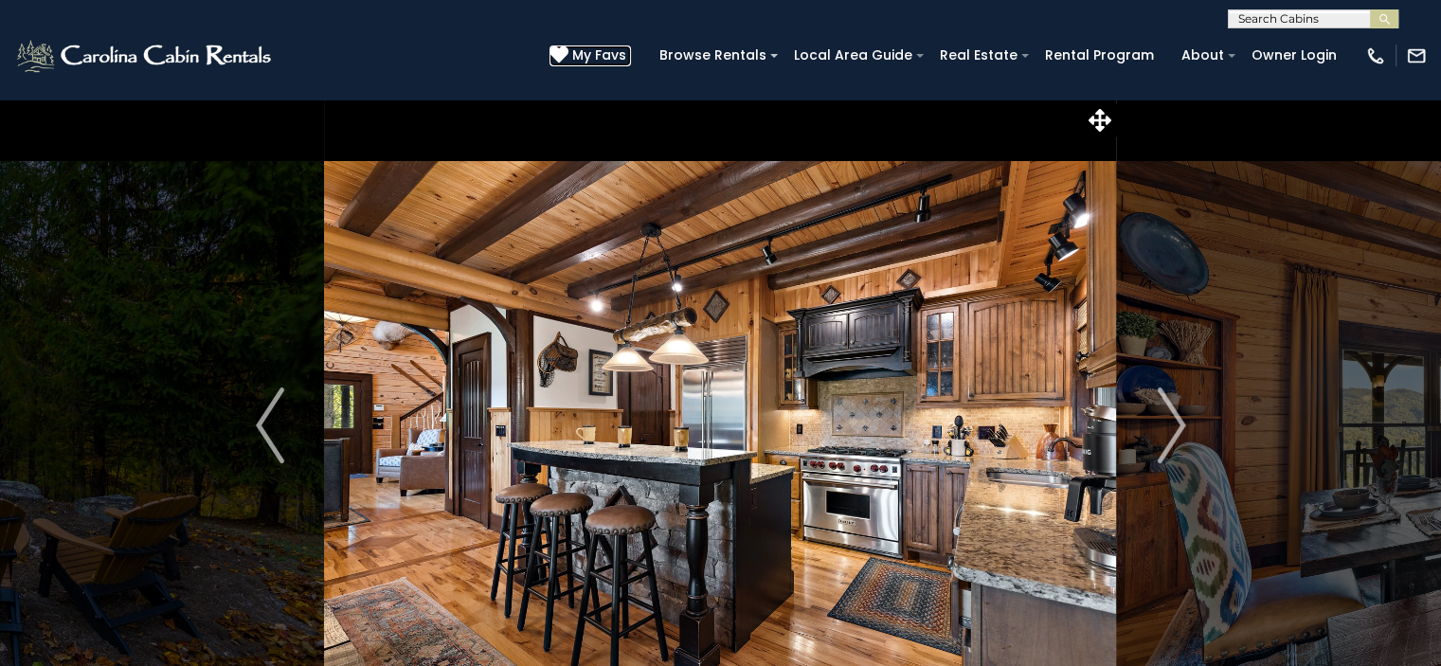
click at [569, 52] on icon at bounding box center [559, 54] width 19 height 19
